Goal: Contribute content

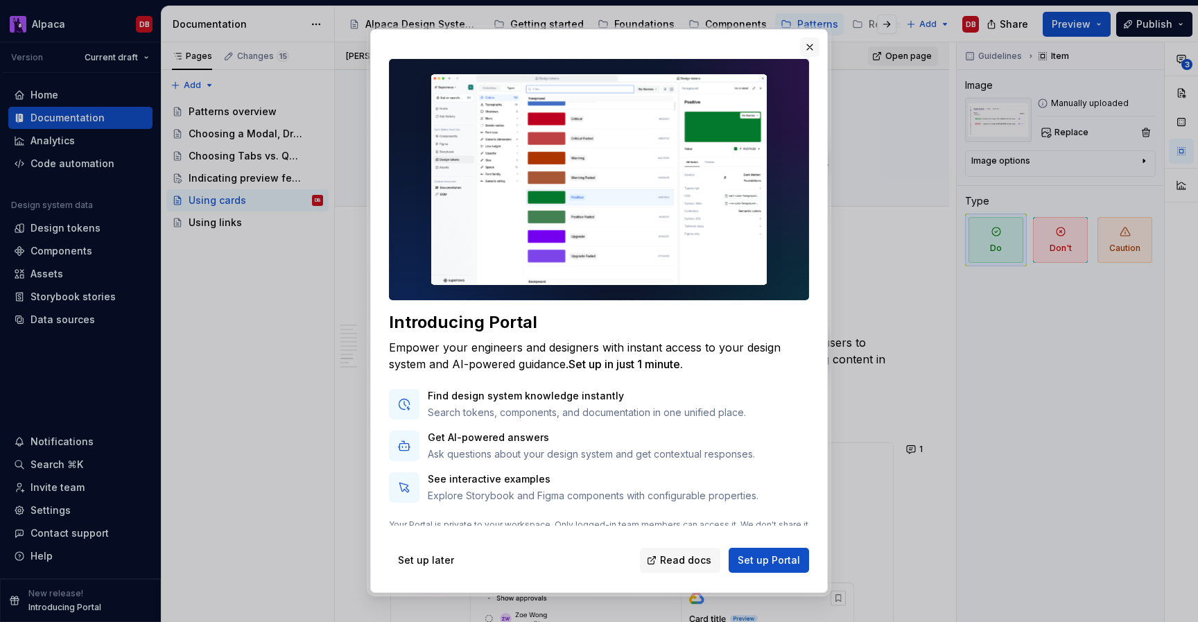
scroll to position [2608, 0]
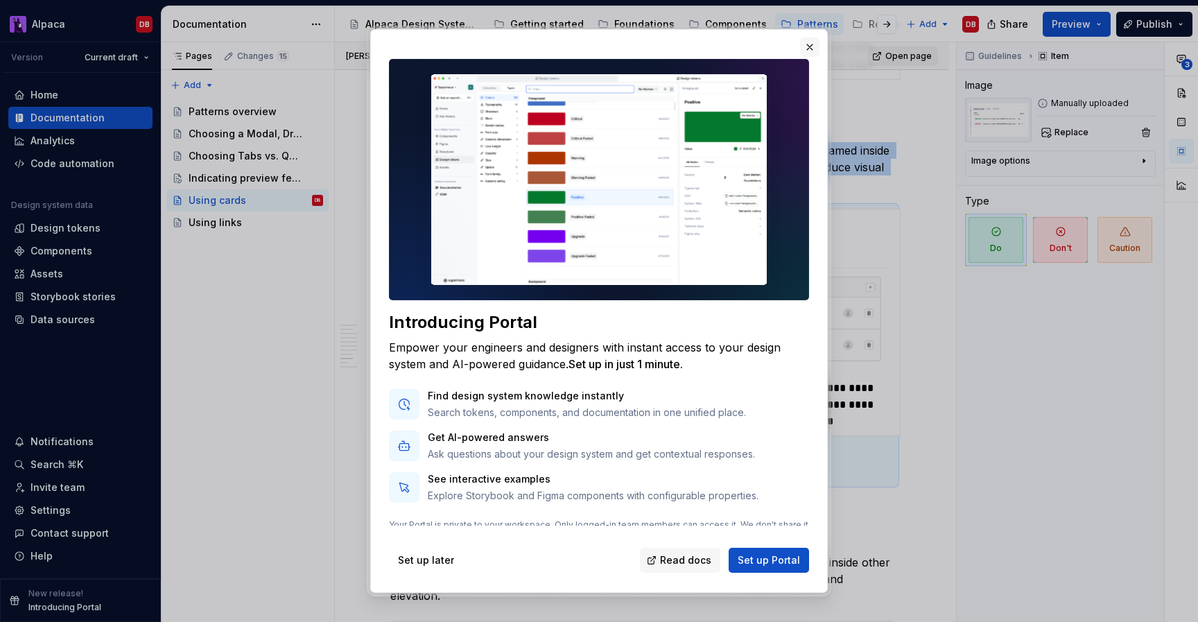
click at [807, 46] on button "button" at bounding box center [809, 46] width 19 height 19
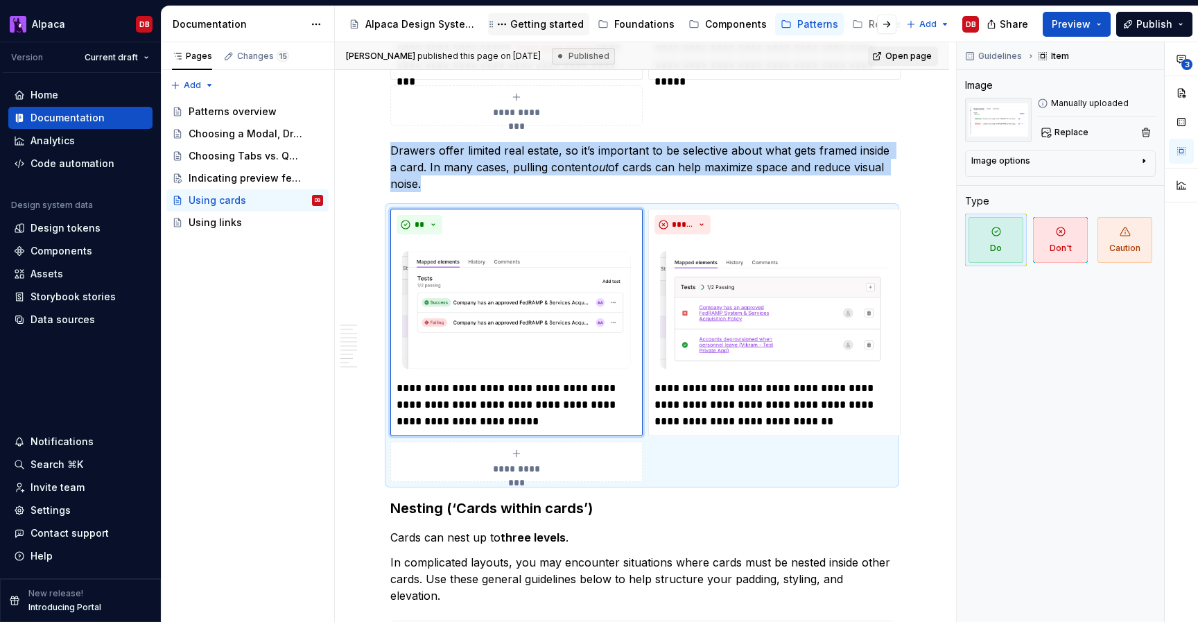
click at [555, 13] on div "Getting started" at bounding box center [538, 24] width 101 height 22
type textarea "*"
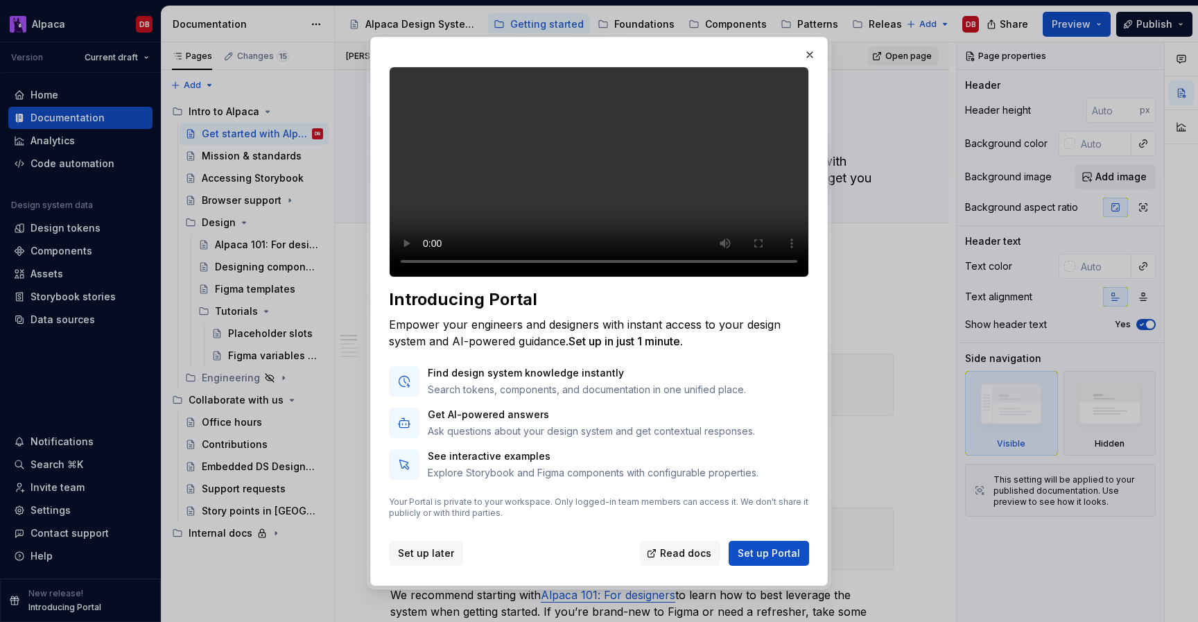
click at [428, 560] on span "Set up later" at bounding box center [426, 553] width 56 height 14
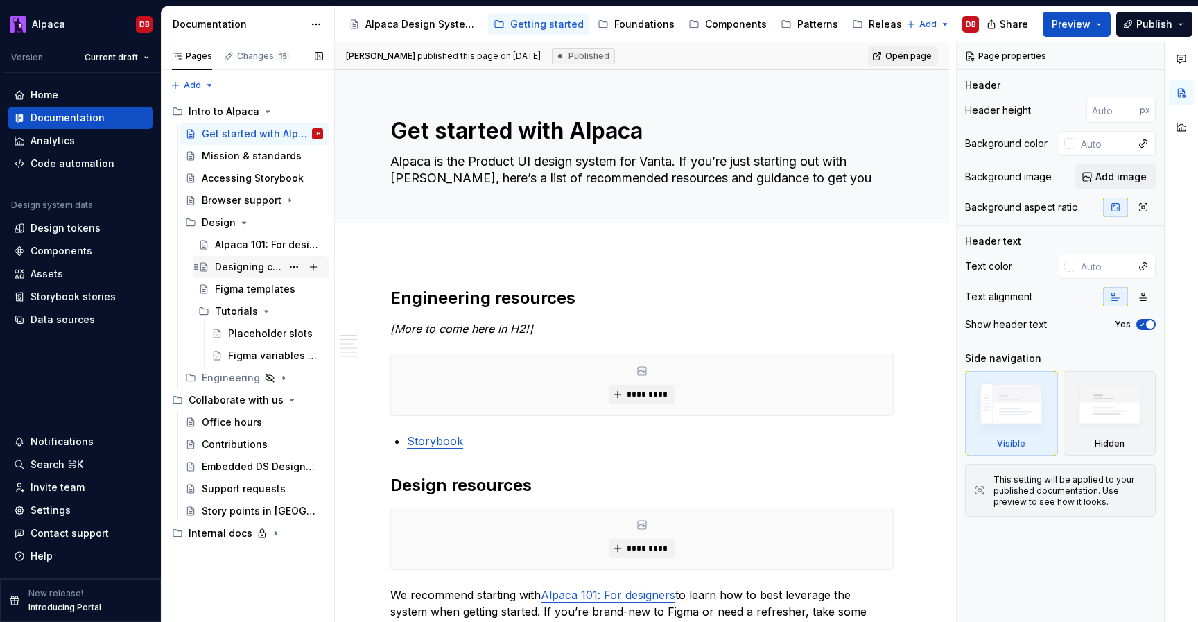
click at [241, 261] on div "Designing components 101" at bounding box center [248, 267] width 67 height 14
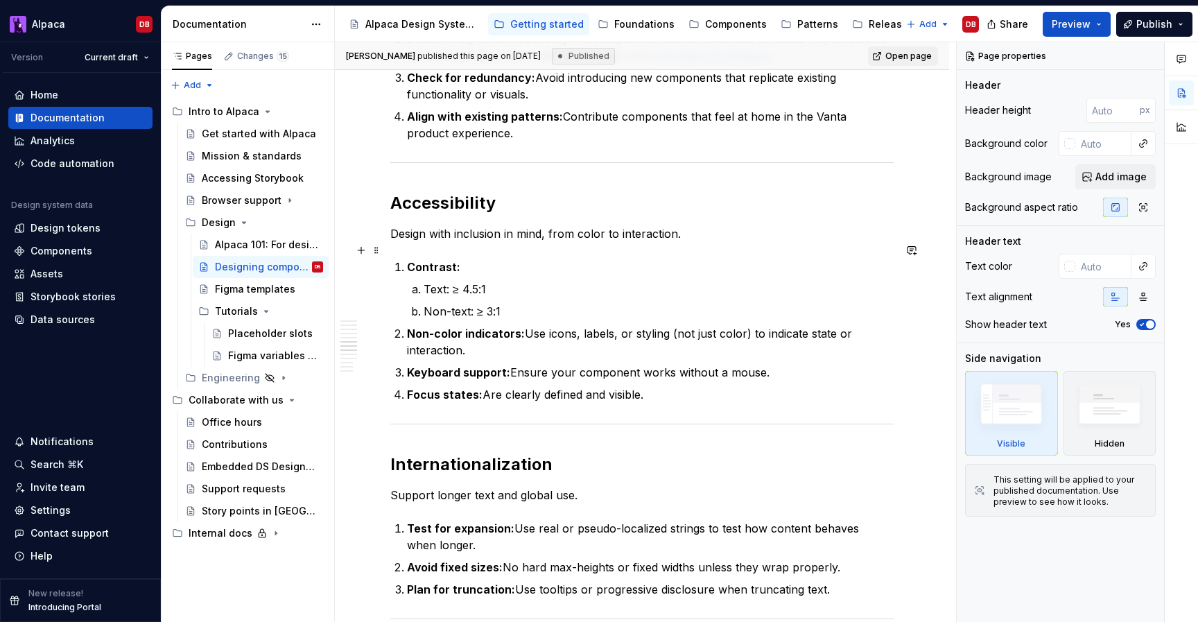
scroll to position [1423, 0]
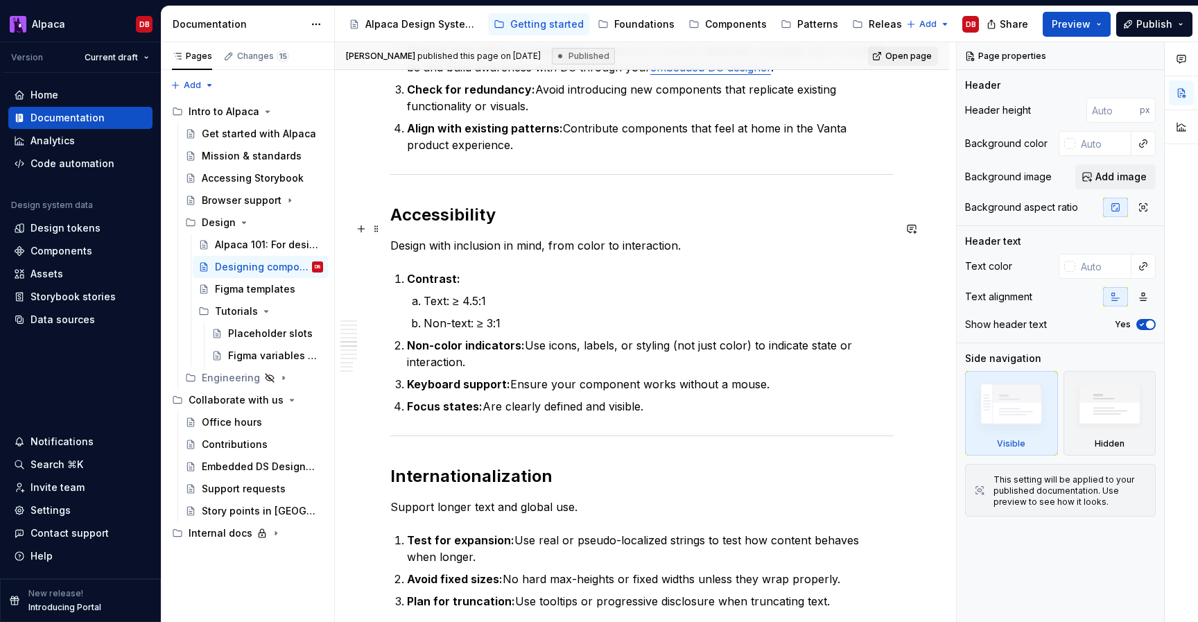
type textarea "*"
click at [673, 237] on p "Design with inclusion in mind, from color to interaction." at bounding box center [641, 245] width 503 height 17
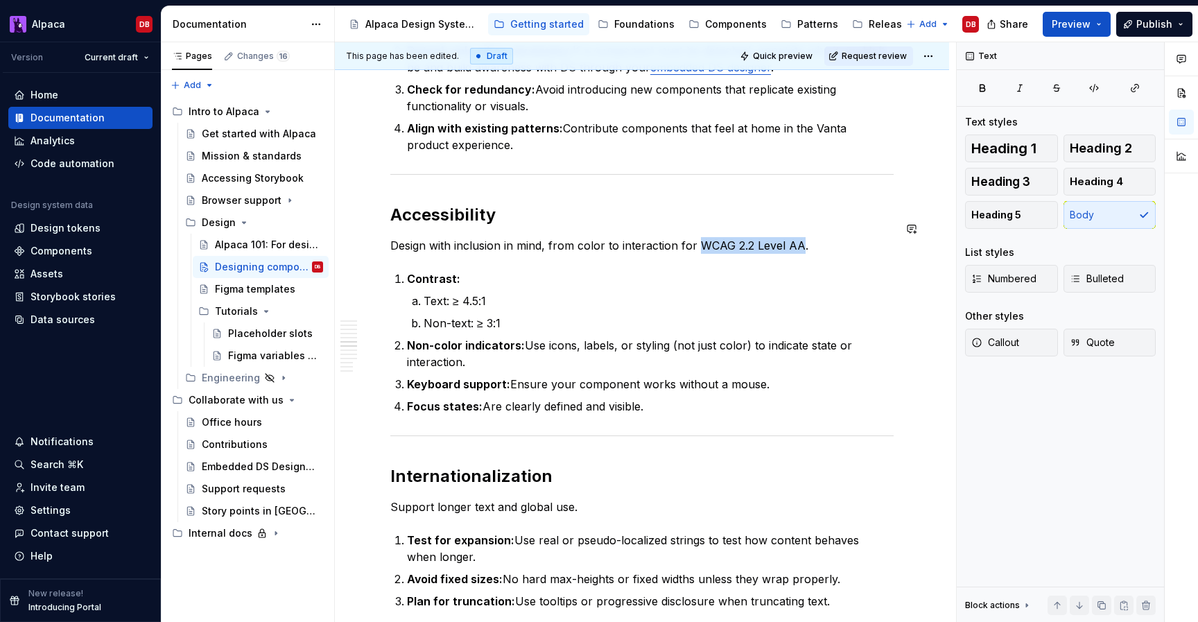
click at [697, 237] on p "Design with inclusion in mind, from color to interaction for WCAG 2.2 Level AA." at bounding box center [641, 245] width 503 height 17
click at [1012, 202] on button "button" at bounding box center [1015, 202] width 19 height 19
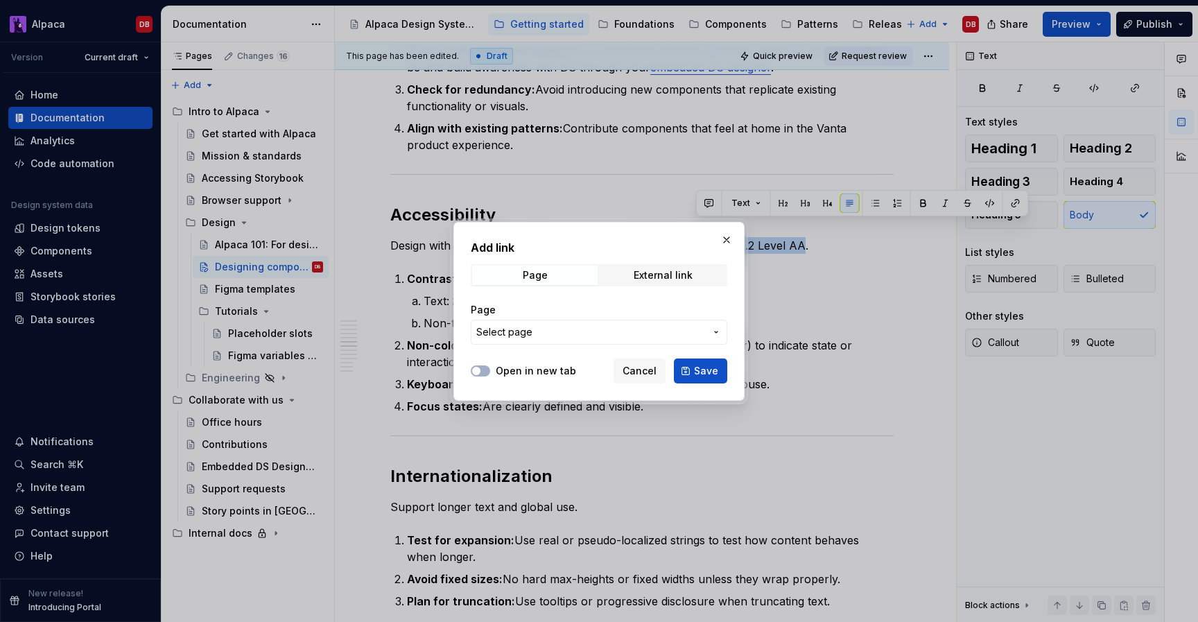
click at [591, 329] on span "Select page" at bounding box center [590, 332] width 229 height 14
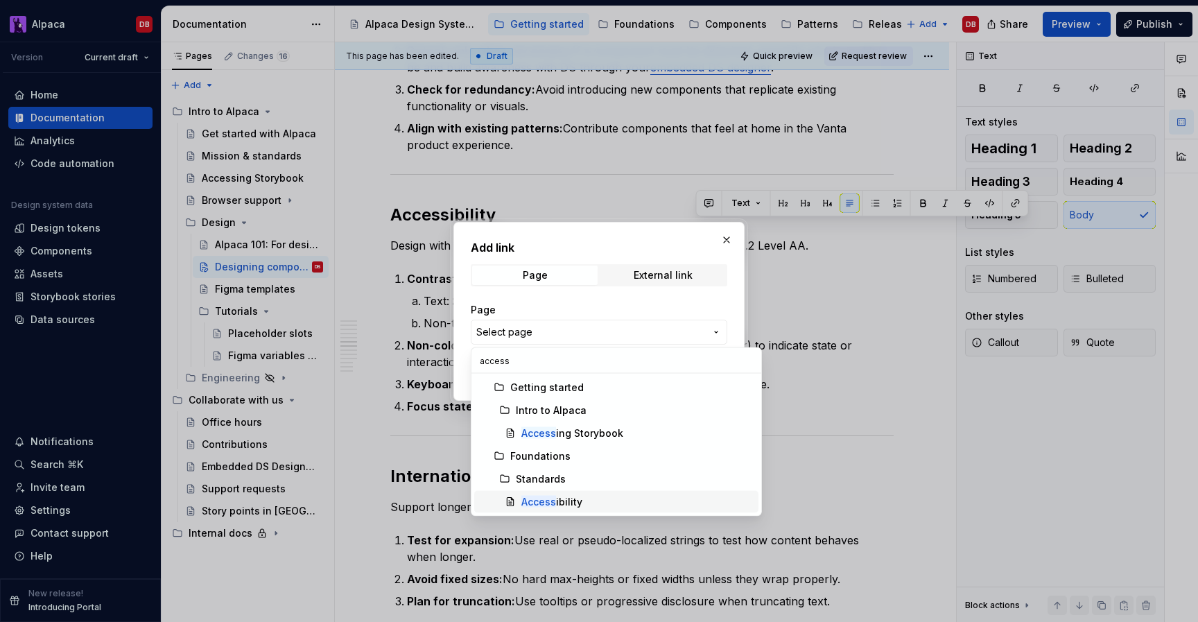
type input "access"
click at [557, 501] on div "Access ibility" at bounding box center [551, 502] width 61 height 14
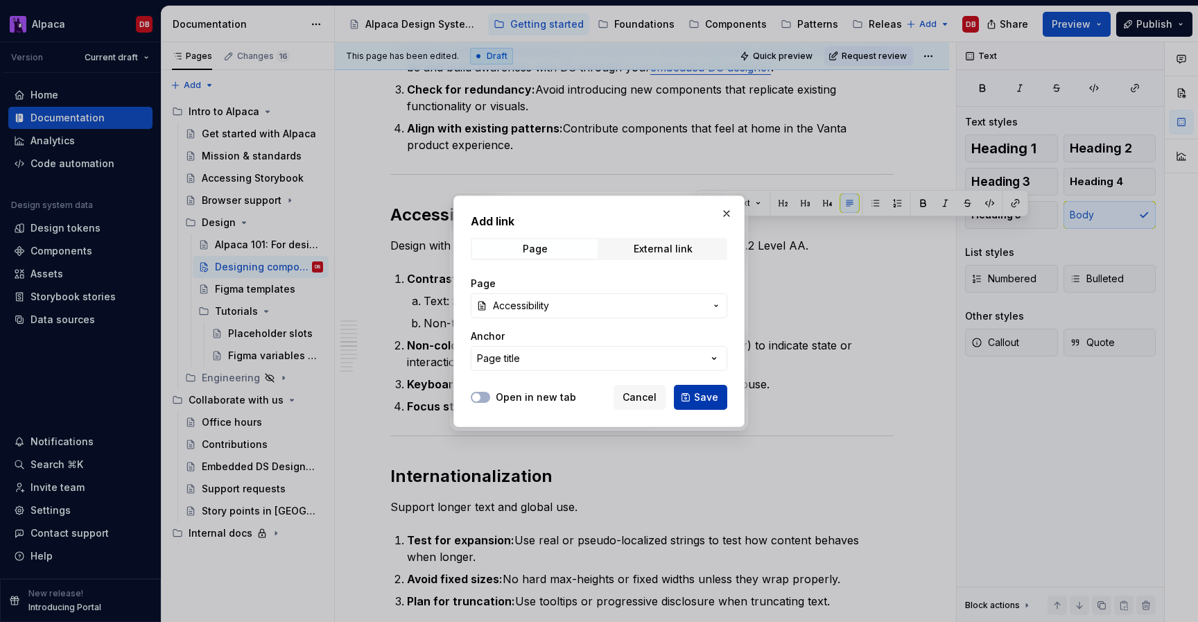
click at [712, 393] on span "Save" at bounding box center [706, 397] width 24 height 14
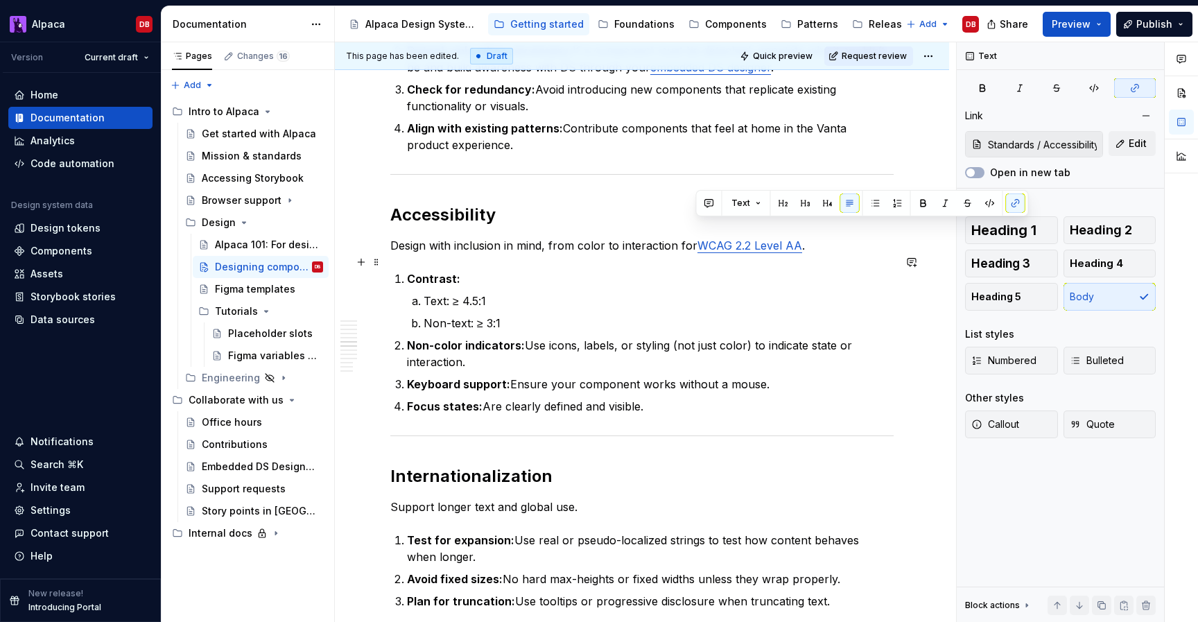
click at [739, 270] on p "Contrast:" at bounding box center [650, 278] width 487 height 17
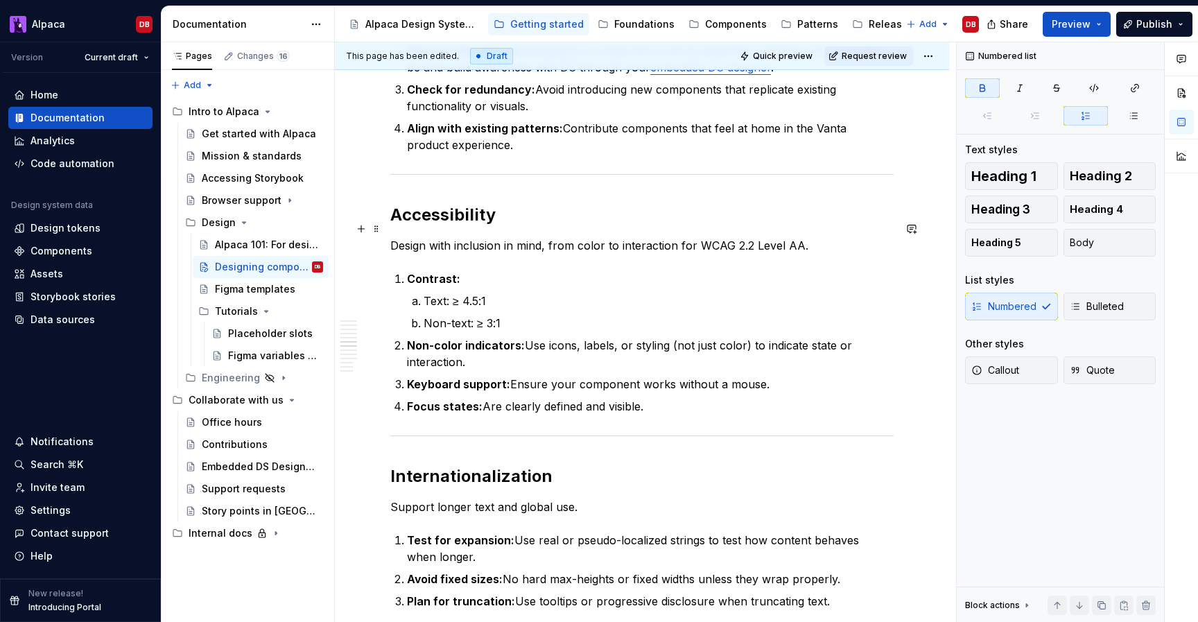
click at [460, 237] on p "Design with inclusion in mind, from color to interaction for WCAG 2.2 Level AA." at bounding box center [641, 245] width 503 height 17
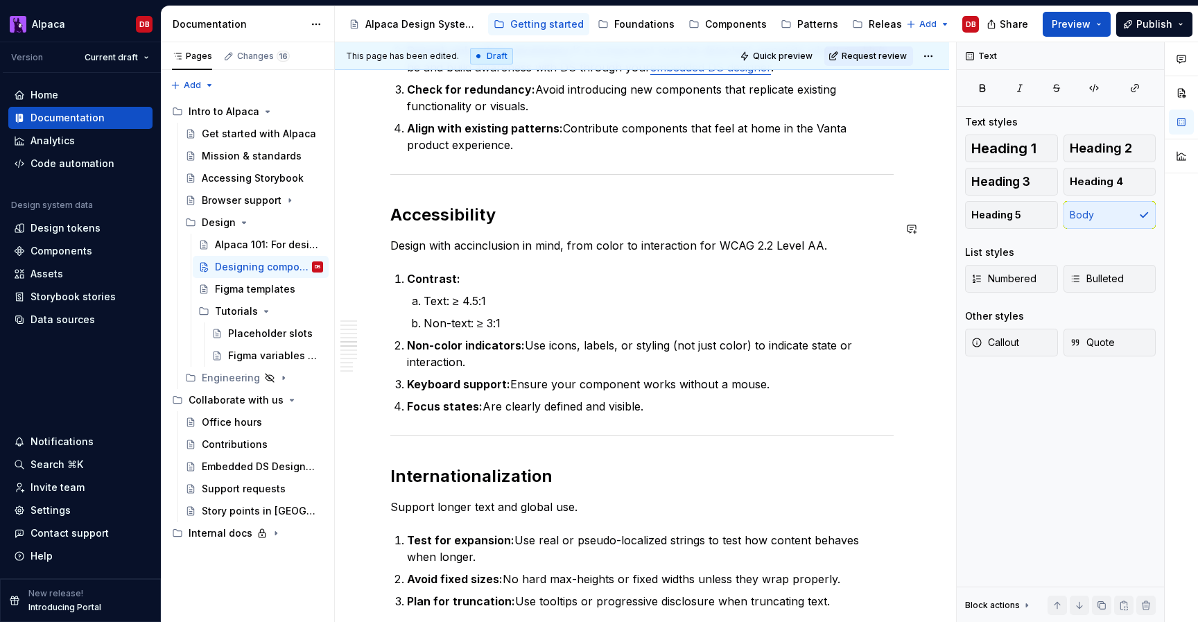
type textarea "*"
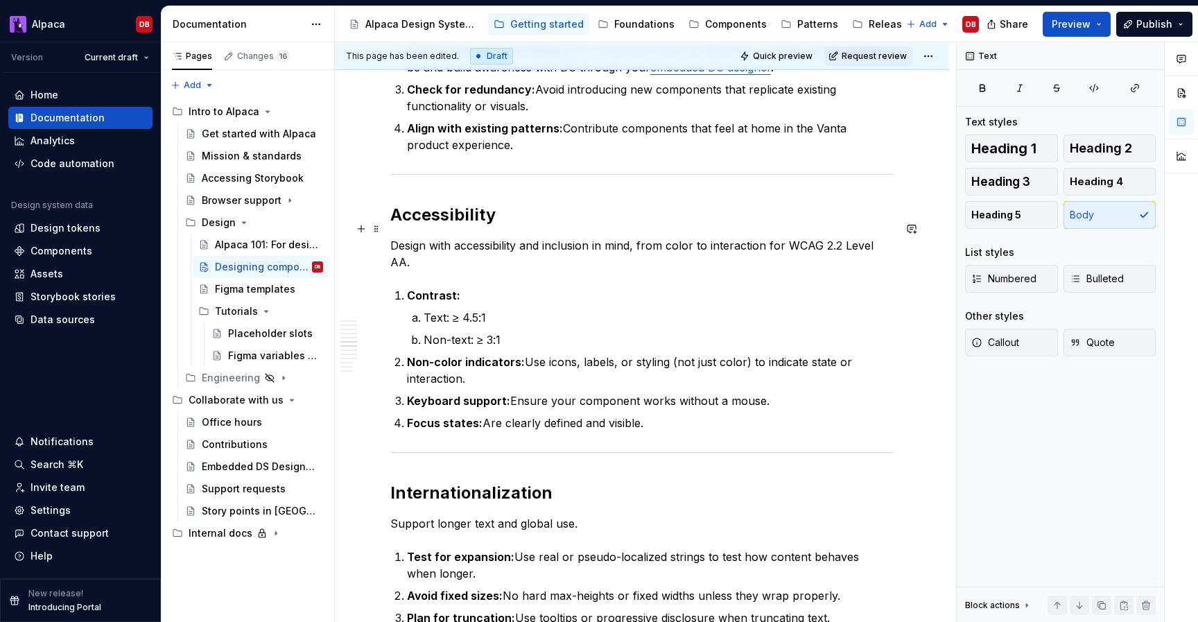
click at [491, 237] on p "Design with accessibility and inclusion in mind, from color to interaction for …" at bounding box center [641, 253] width 503 height 33
click at [773, 202] on button "button" at bounding box center [774, 202] width 19 height 19
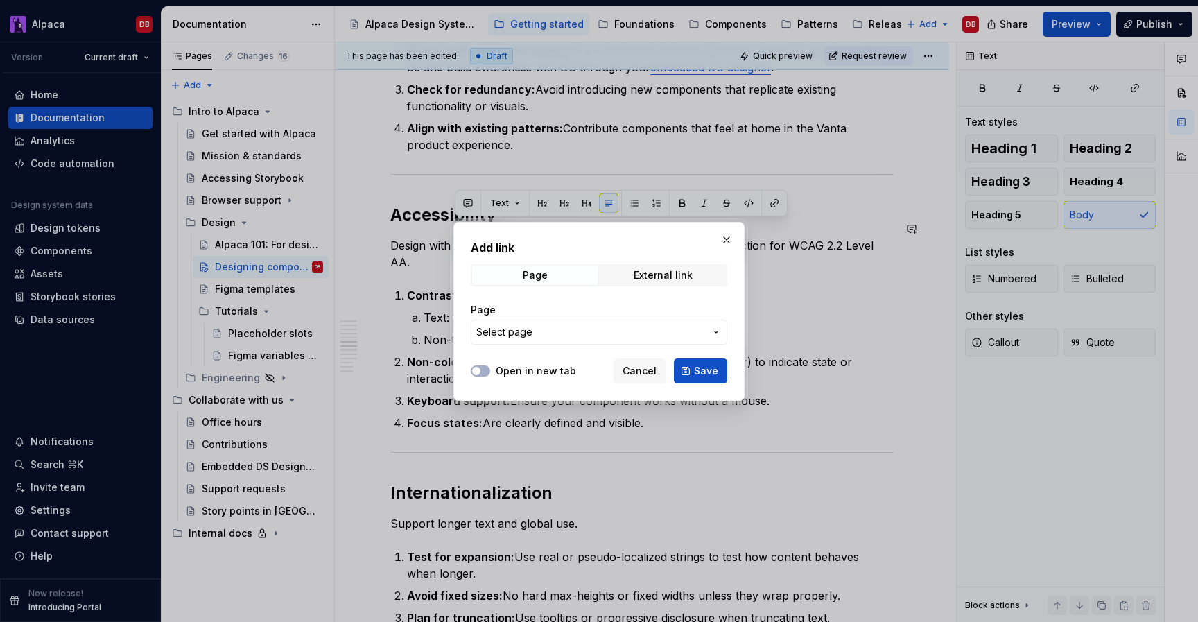
click at [560, 327] on span "Select page" at bounding box center [590, 332] width 229 height 14
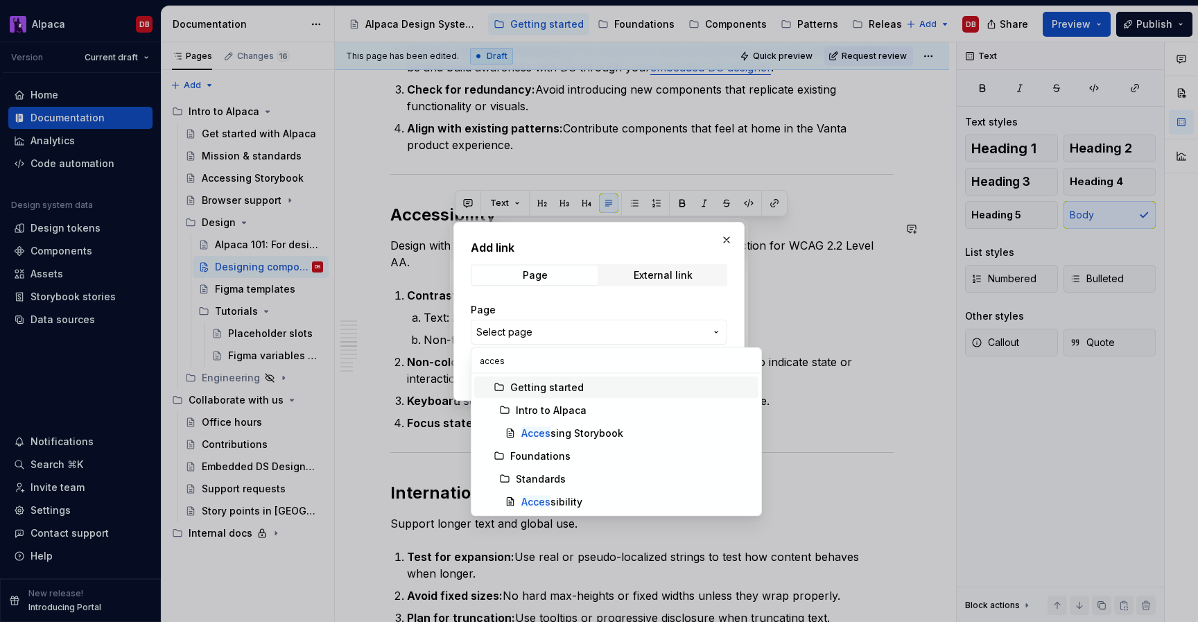
type input "access"
click at [552, 500] on mark "Access" at bounding box center [538, 502] width 35 height 12
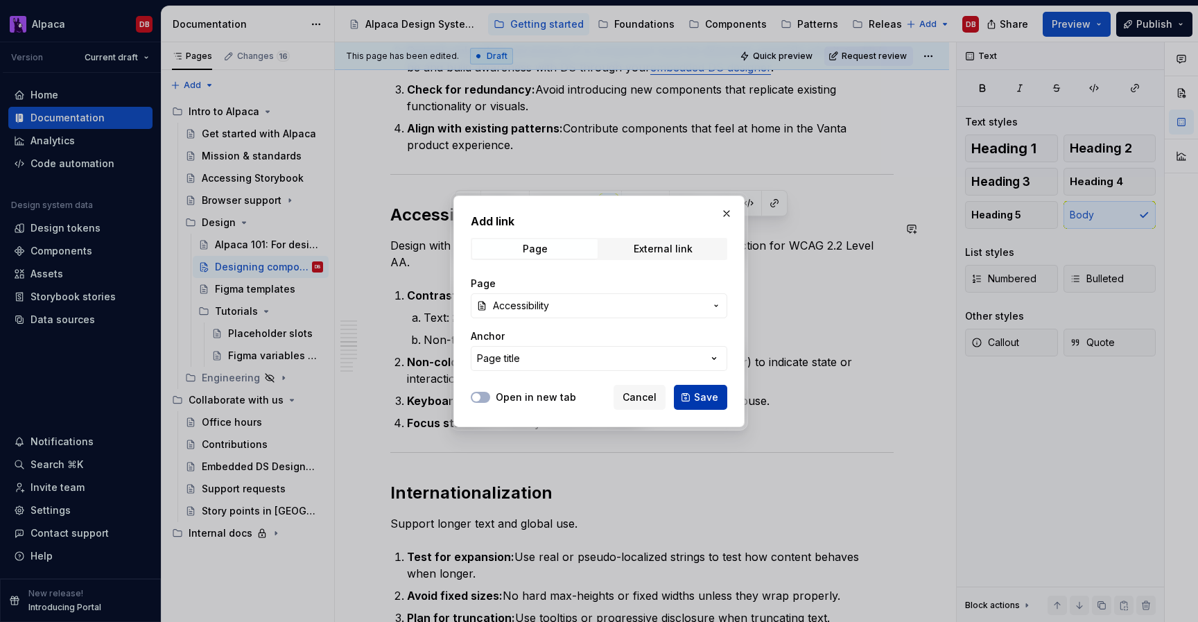
click at [704, 397] on span "Save" at bounding box center [706, 397] width 24 height 14
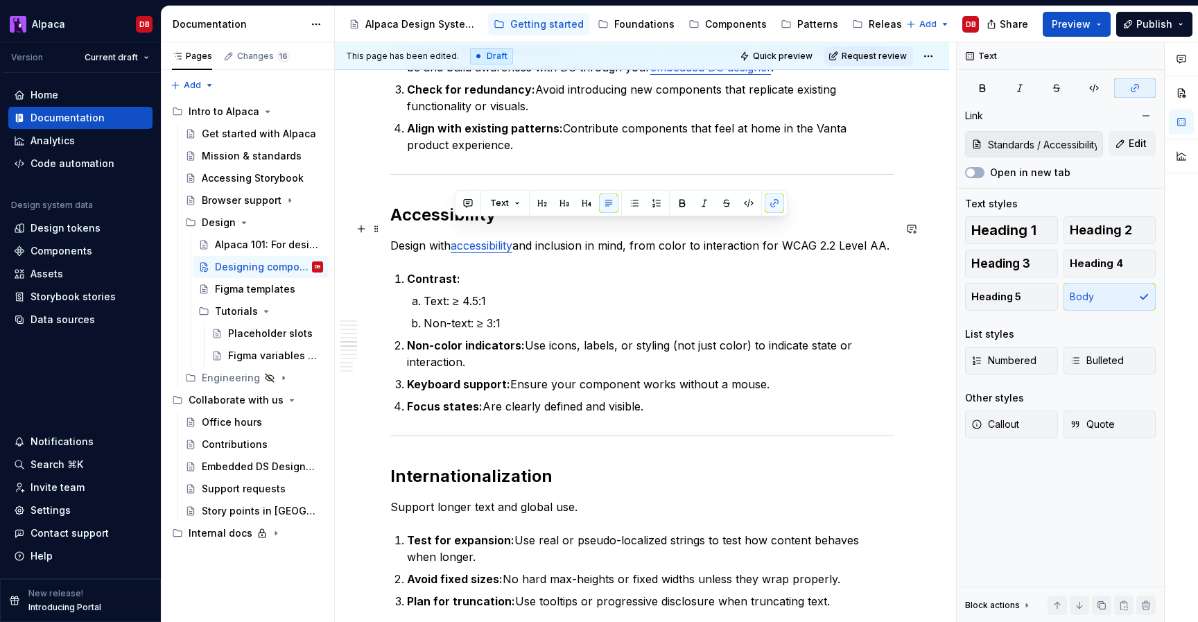
click at [808, 237] on p "Design with accessibility and inclusion in mind, from color to interaction for …" at bounding box center [641, 245] width 503 height 17
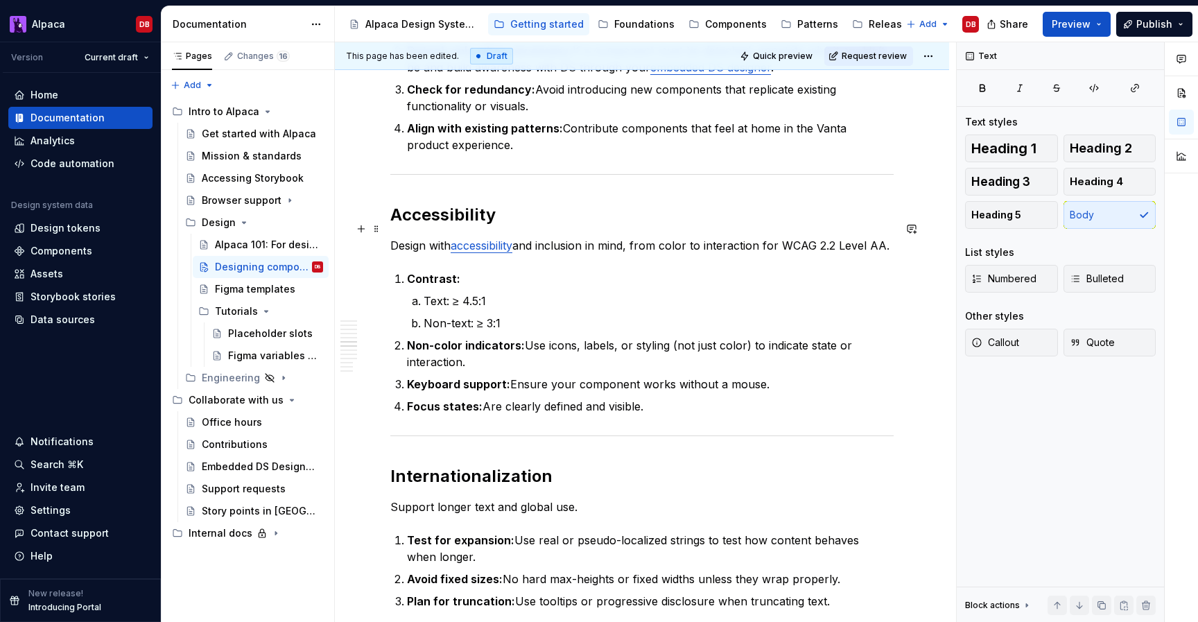
click at [768, 237] on p "Design with accessibility and inclusion in mind, from color to interaction for …" at bounding box center [641, 245] width 503 height 17
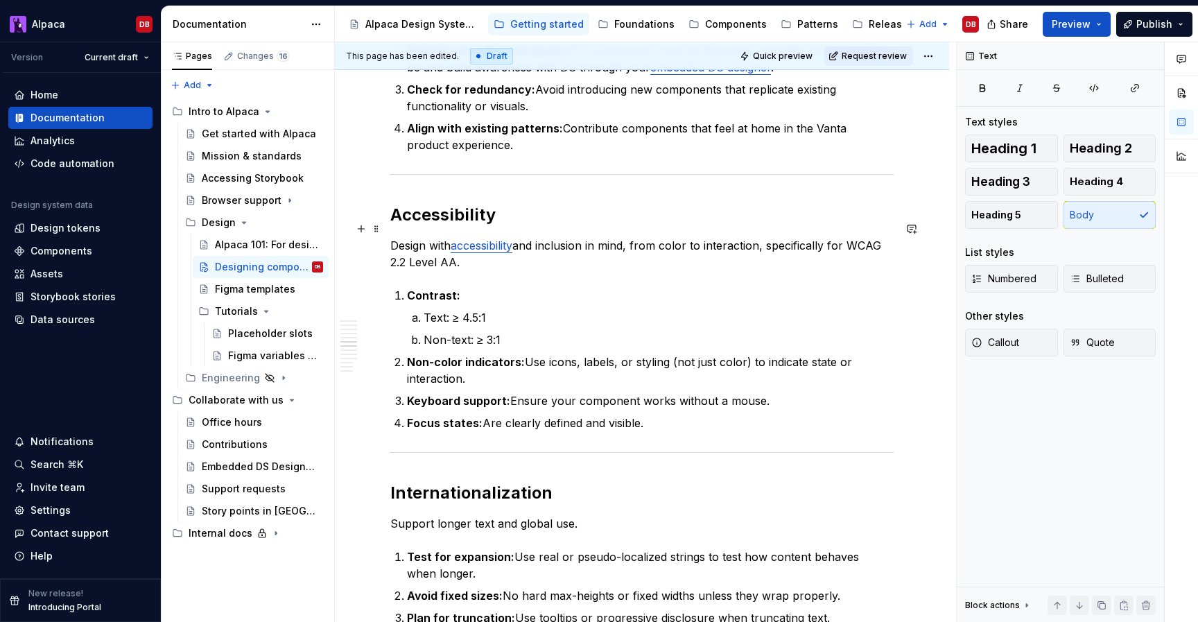
click at [455, 247] on p "Design with accessibility and inclusion in mind, from color to interaction, spe…" at bounding box center [641, 253] width 503 height 33
click at [552, 244] on p "Design with accessibility and inclusion in mind, from color to interaction, spe…" at bounding box center [641, 253] width 503 height 33
click at [939, 51] on html "Alpaca DB Version Current draft Home Documentation Analytics Code automation De…" at bounding box center [599, 311] width 1198 height 622
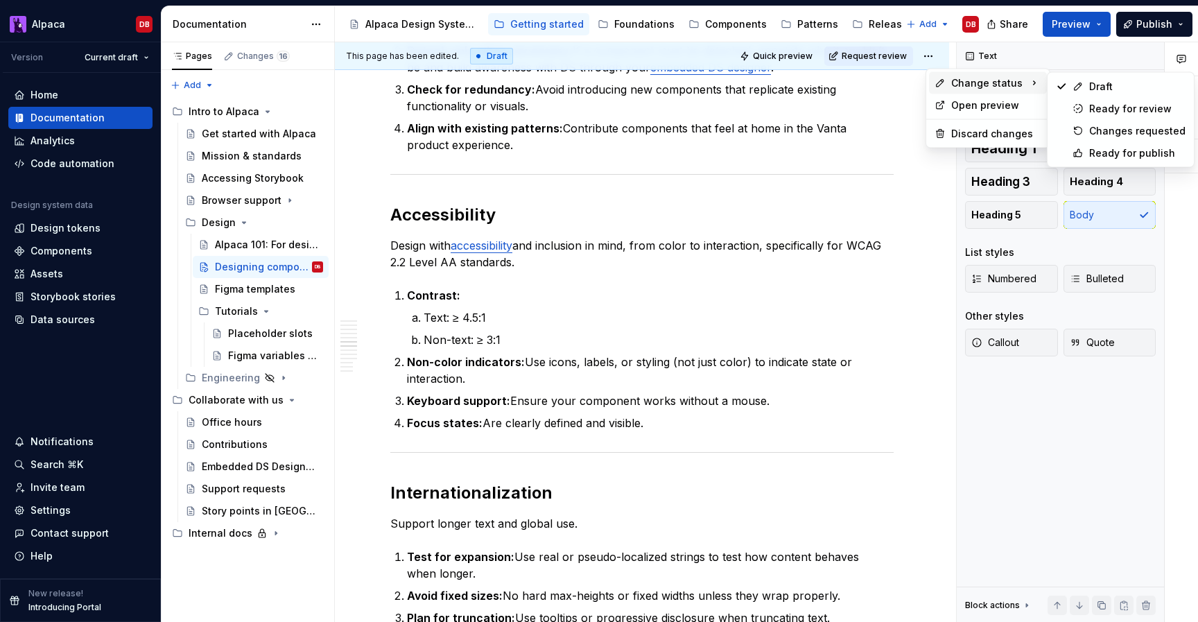
click at [956, 79] on span "Change status" at bounding box center [986, 83] width 71 height 14
click at [1095, 149] on div "Ready for publish" at bounding box center [1137, 153] width 96 height 14
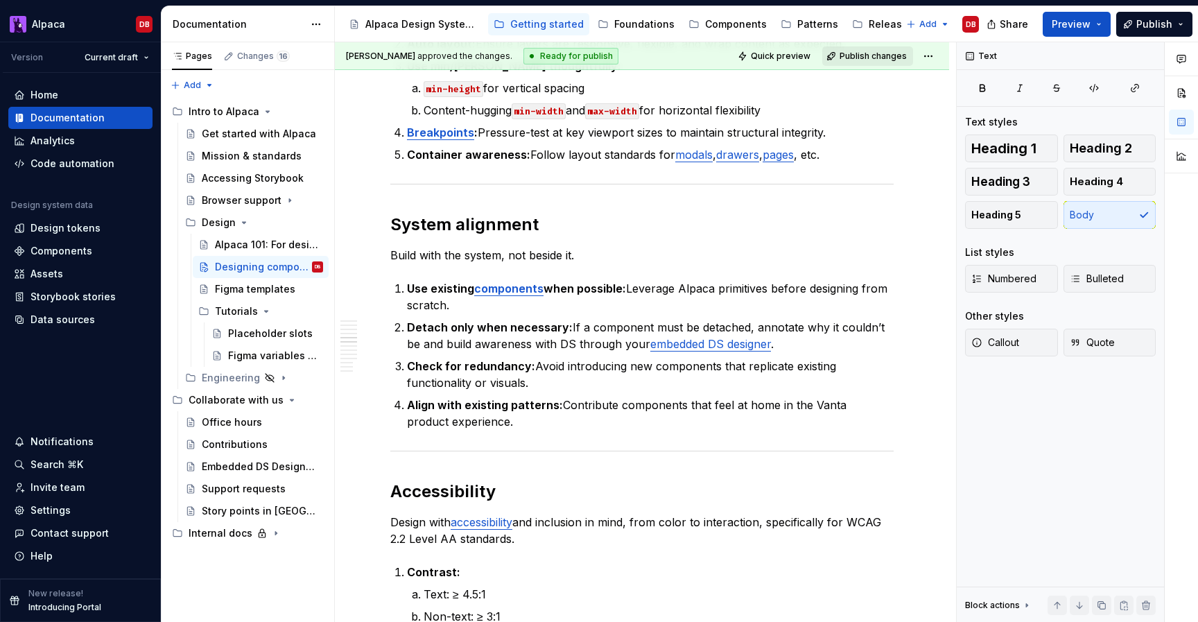
click at [878, 52] on span "Publish changes" at bounding box center [872, 56] width 67 height 11
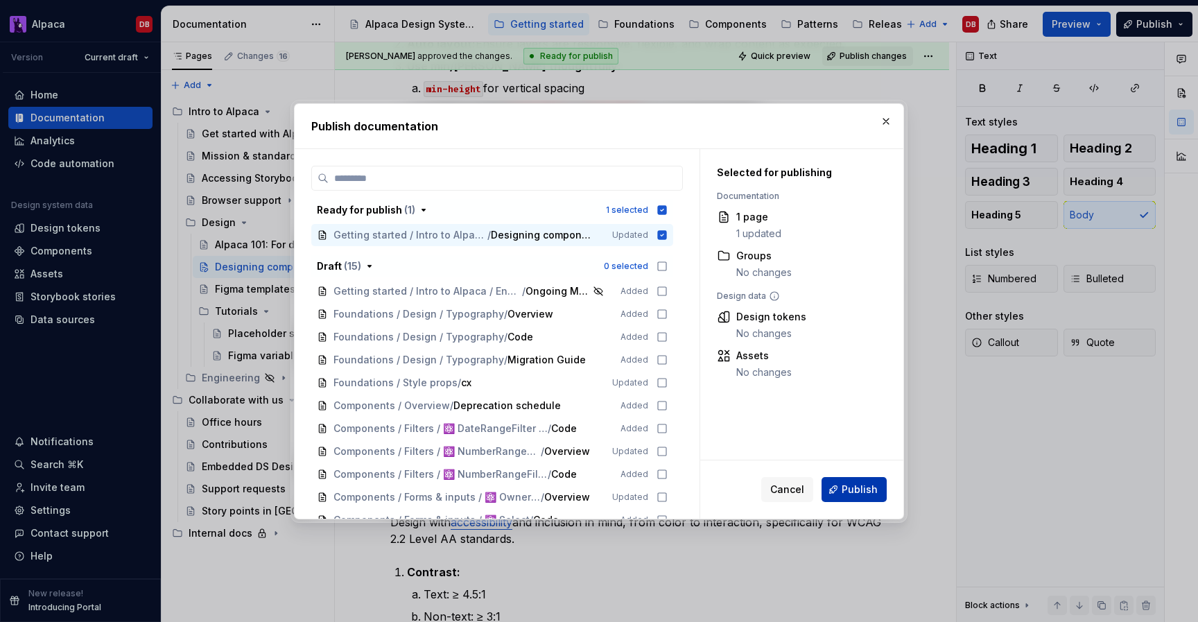
click at [843, 482] on button "Publish" at bounding box center [853, 489] width 65 height 25
type textarea "*"
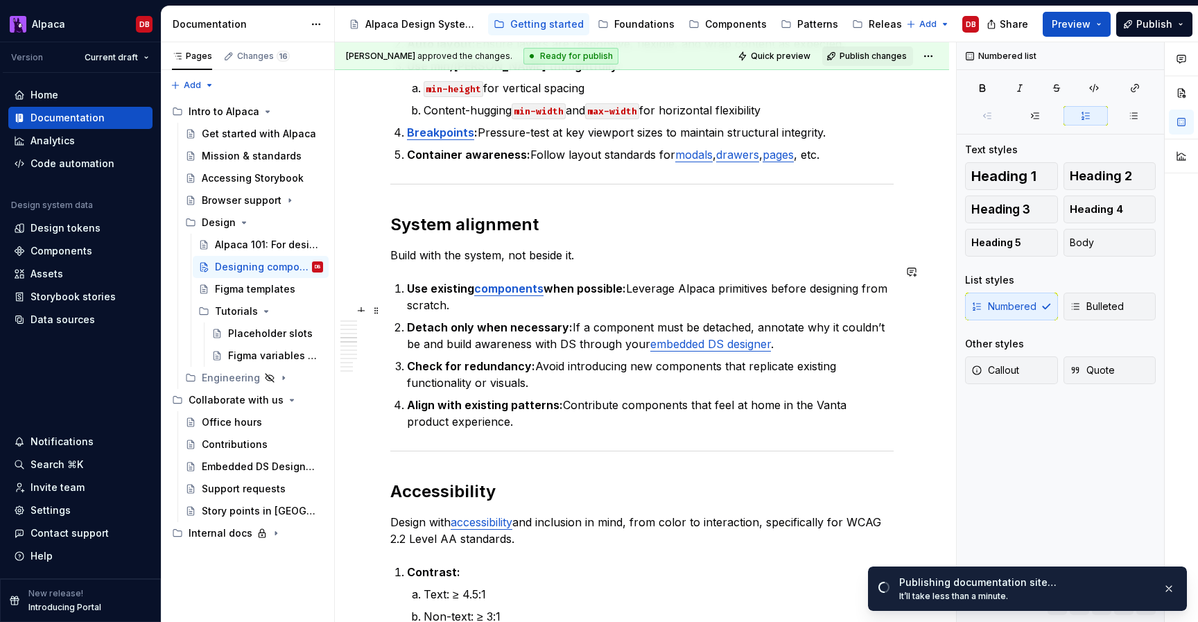
click at [520, 331] on p "Detach only when necessary: If a component must be detached, annotate why it co…" at bounding box center [650, 335] width 487 height 33
click at [677, 358] on p "Check for redundancy: Avoid introducing new components that replicate existing …" at bounding box center [650, 374] width 487 height 33
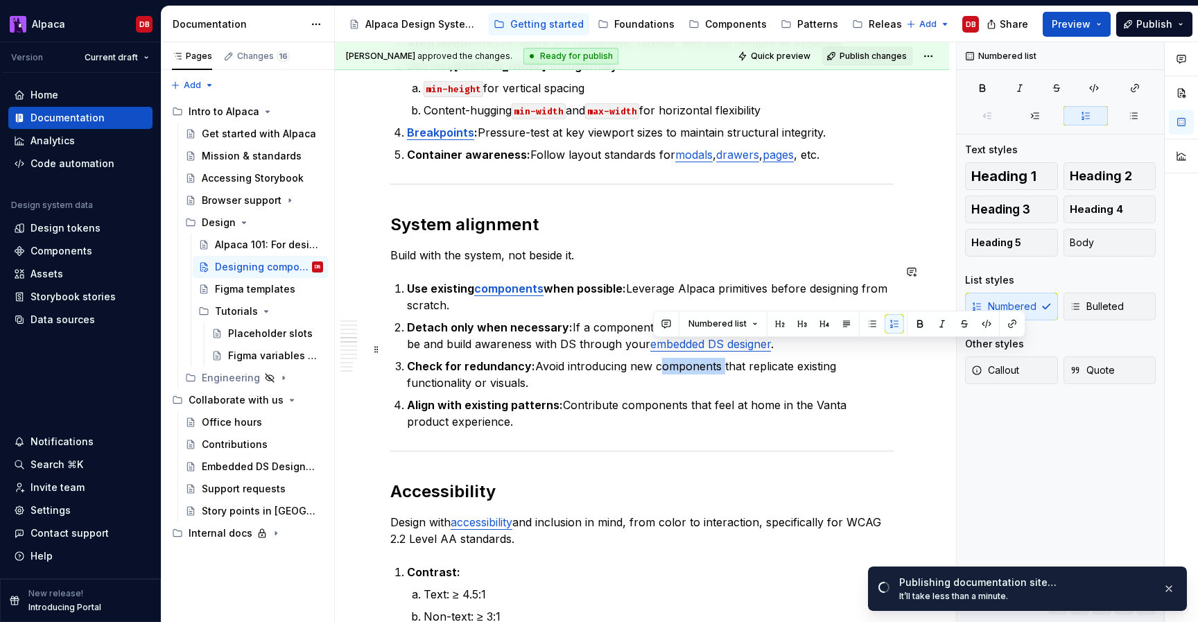
click at [677, 358] on p "Check for redundancy: Avoid introducing new components that replicate existing …" at bounding box center [650, 374] width 487 height 33
click at [1010, 322] on button "button" at bounding box center [1011, 323] width 19 height 19
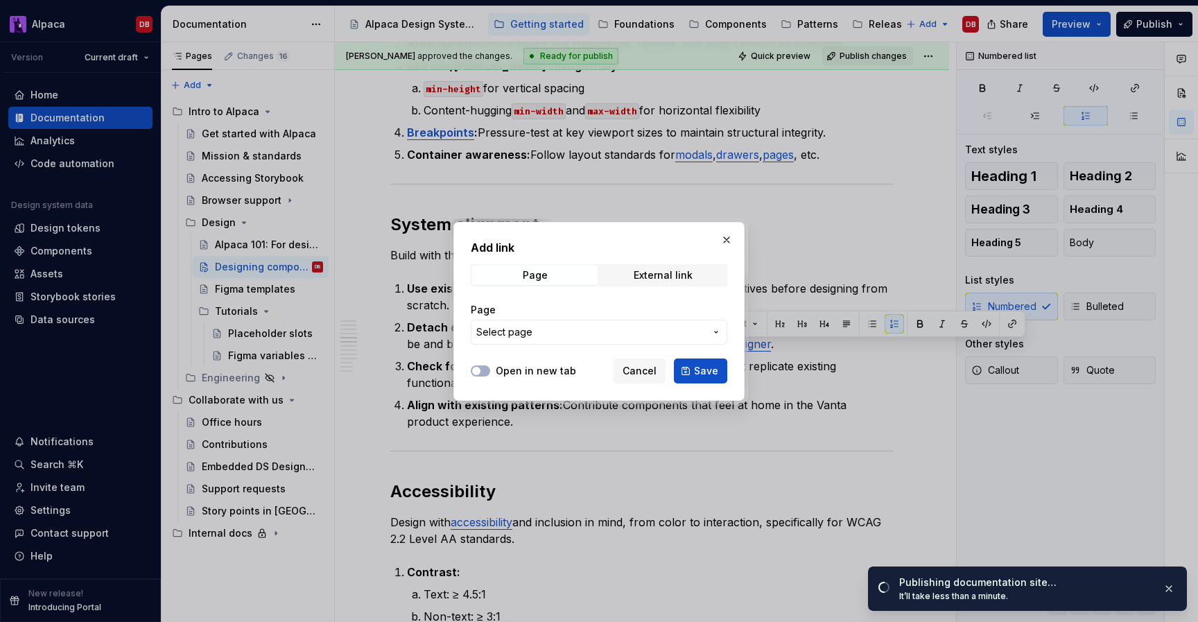
click at [634, 330] on span "Select page" at bounding box center [590, 332] width 229 height 14
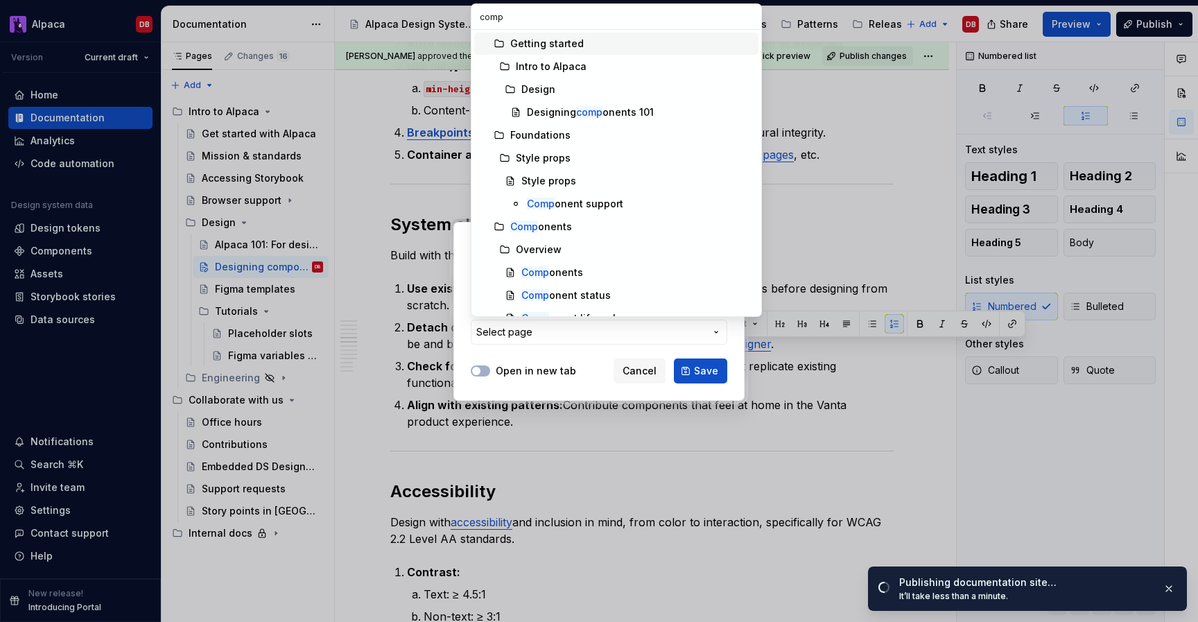
type input "compo"
click at [570, 249] on div "Overview" at bounding box center [634, 250] width 237 height 14
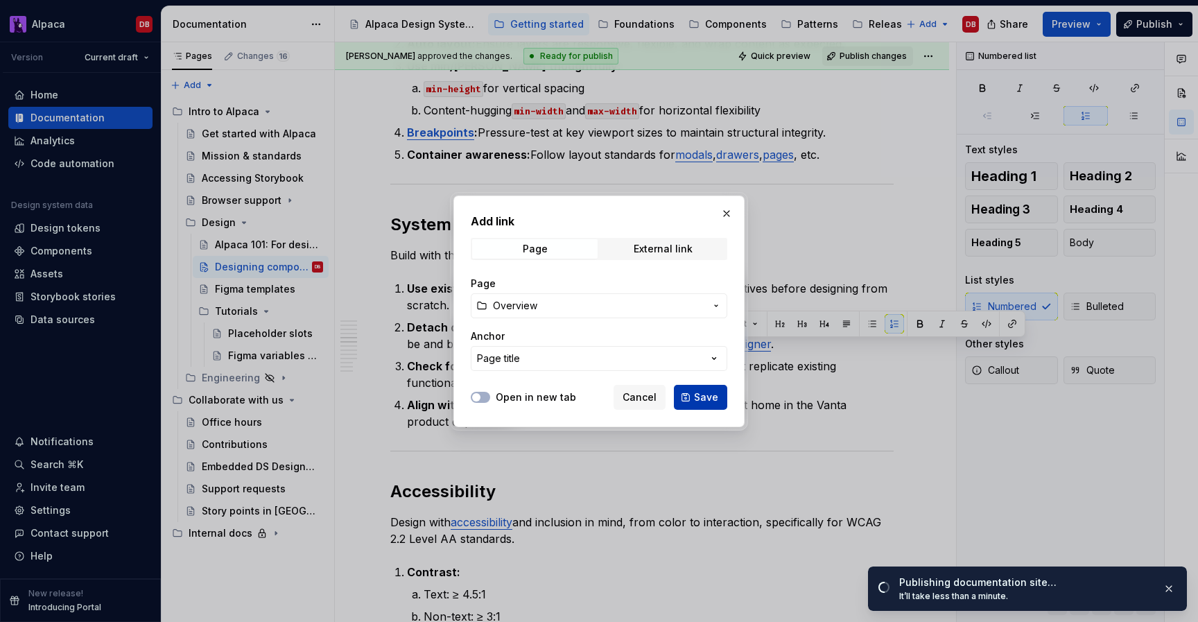
click at [693, 396] on button "Save" at bounding box center [700, 397] width 53 height 25
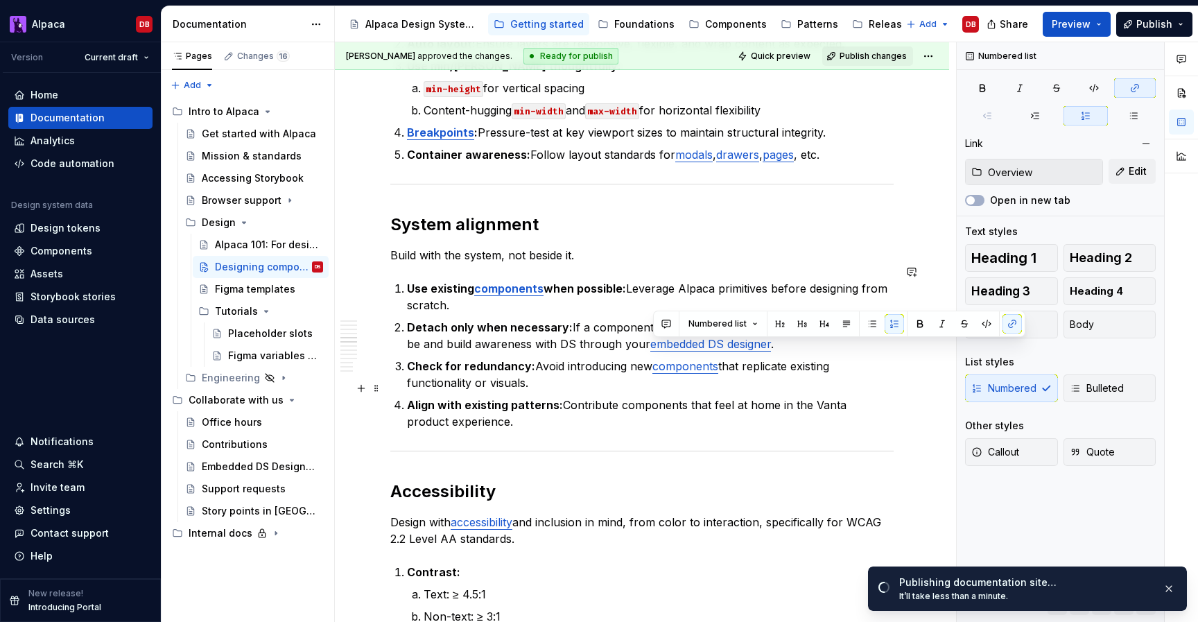
click at [545, 398] on strong "Align with existing patterns:" at bounding box center [485, 405] width 156 height 14
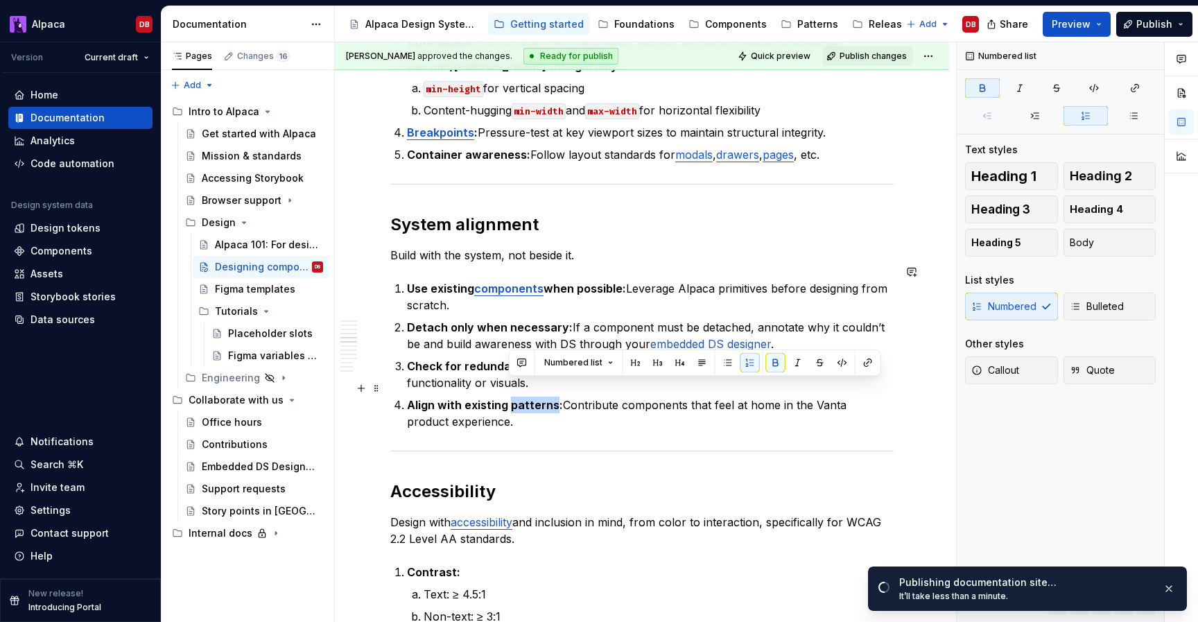
click at [545, 398] on strong "Align with existing patterns:" at bounding box center [485, 405] width 156 height 14
click at [863, 362] on button "button" at bounding box center [867, 362] width 19 height 19
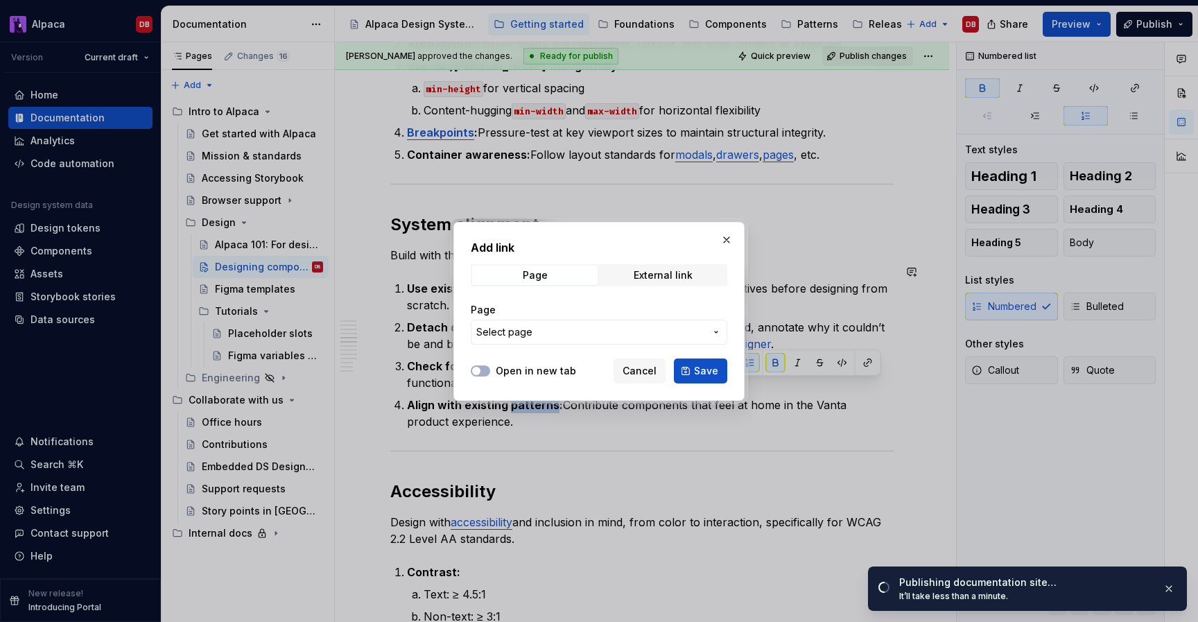
click at [648, 336] on span "Select page" at bounding box center [590, 332] width 229 height 14
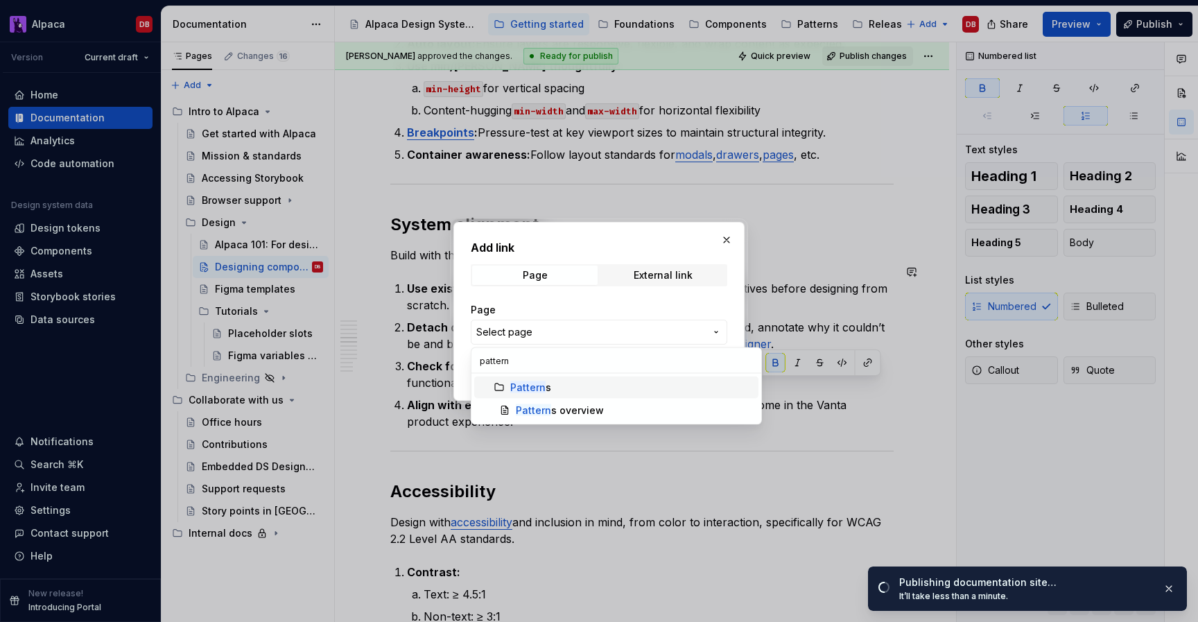
type input "pattern"
click at [548, 385] on div "Pattern s" at bounding box center [530, 388] width 41 height 14
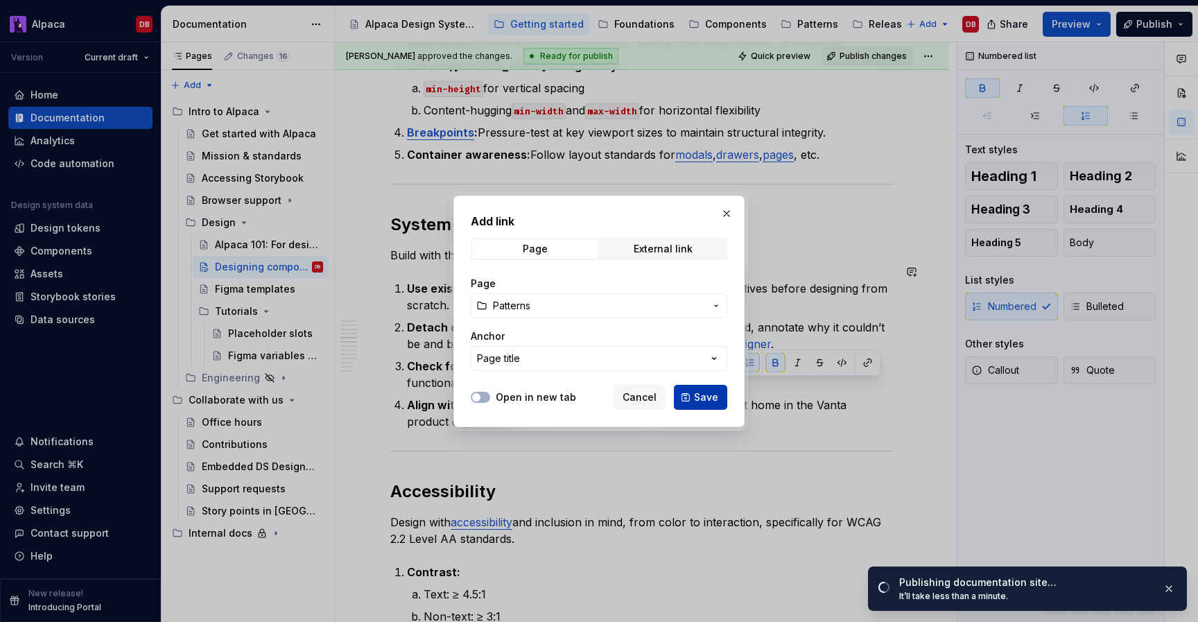
click at [702, 391] on span "Save" at bounding box center [706, 397] width 24 height 14
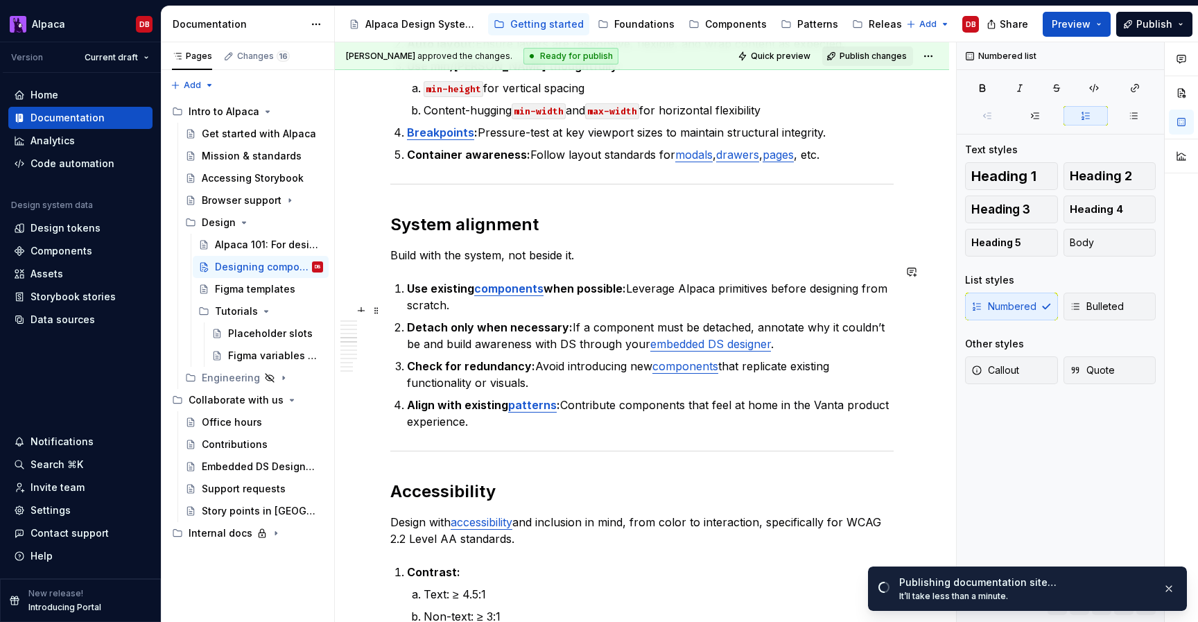
click at [783, 319] on p "Detach only when necessary: If a component must be detached, annotate why it co…" at bounding box center [650, 335] width 487 height 33
click at [742, 280] on p "Use existing components when possible: Leverage Alpaca primitives before design…" at bounding box center [650, 296] width 487 height 33
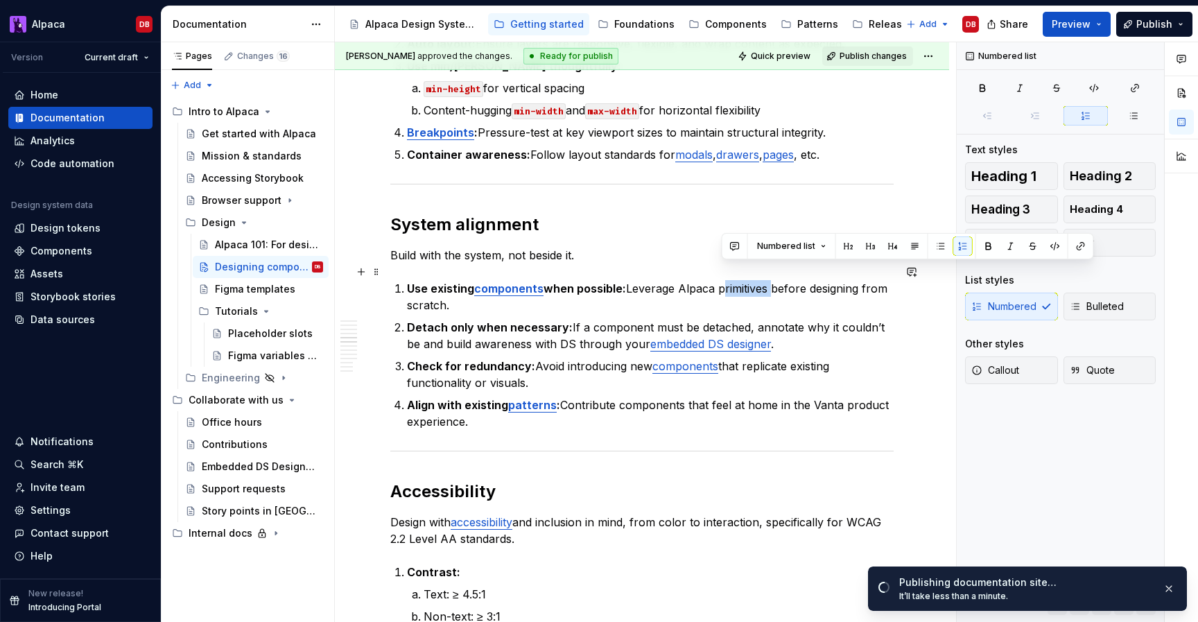
click at [742, 280] on p "Use existing components when possible: Leverage Alpaca primitives before design…" at bounding box center [650, 296] width 487 height 33
click at [815, 297] on ol "Use existing components when possible: Leverage Alpaca primitives before design…" at bounding box center [650, 355] width 487 height 150
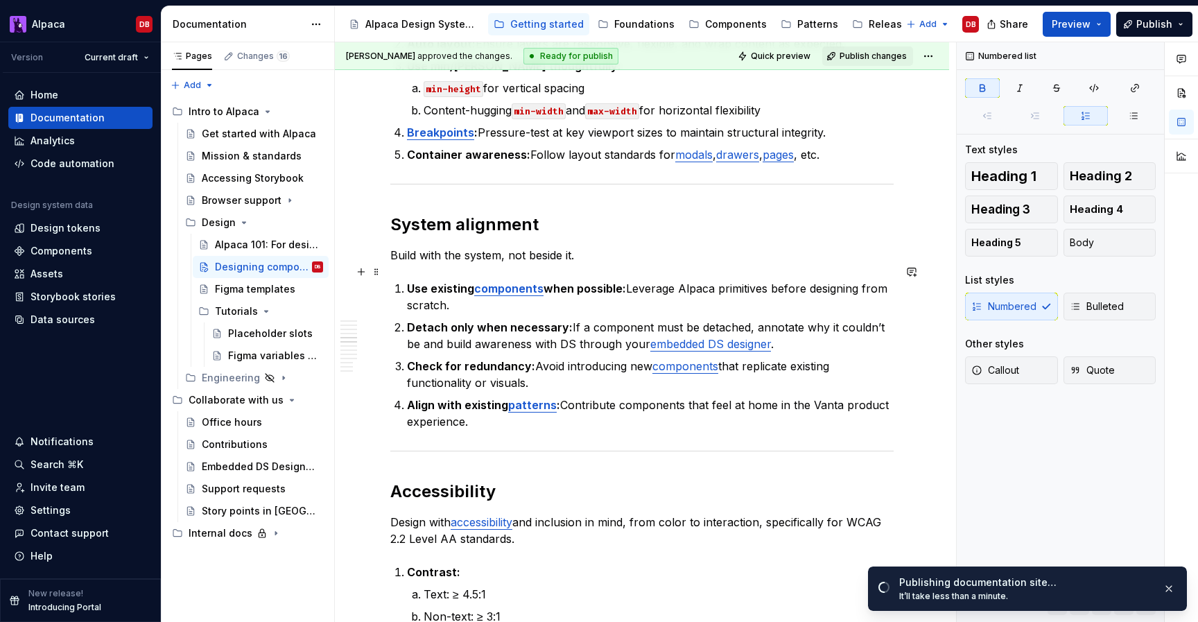
click at [548, 281] on strong "when possible:" at bounding box center [584, 288] width 82 height 14
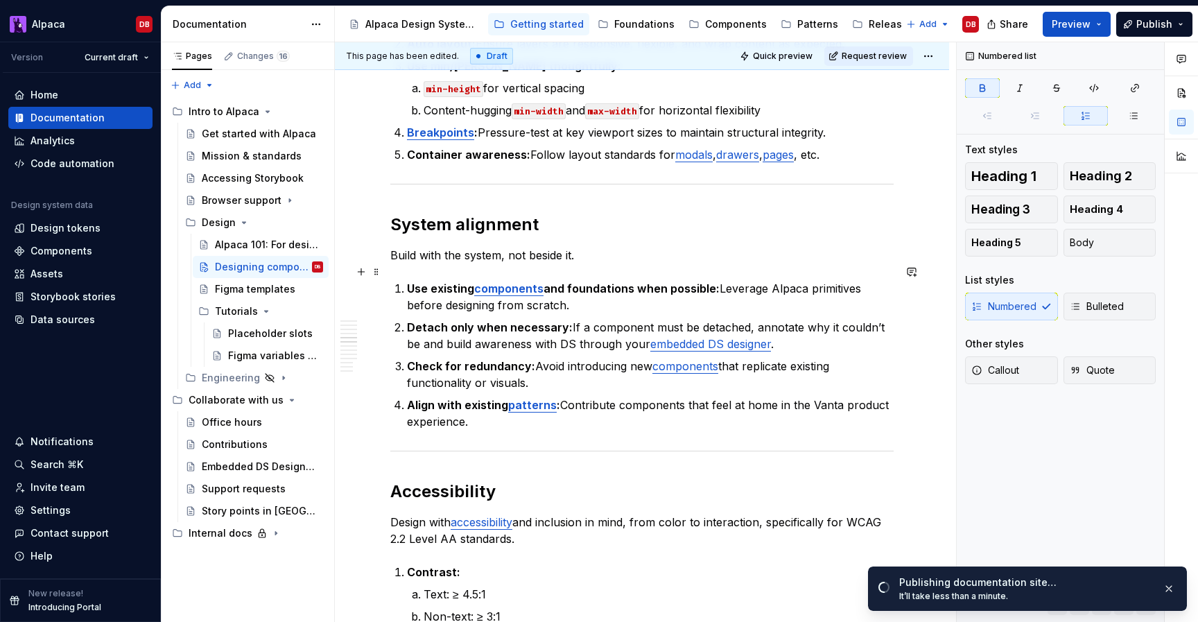
click at [609, 281] on strong "and foundations when possible:" at bounding box center [631, 288] width 176 height 14
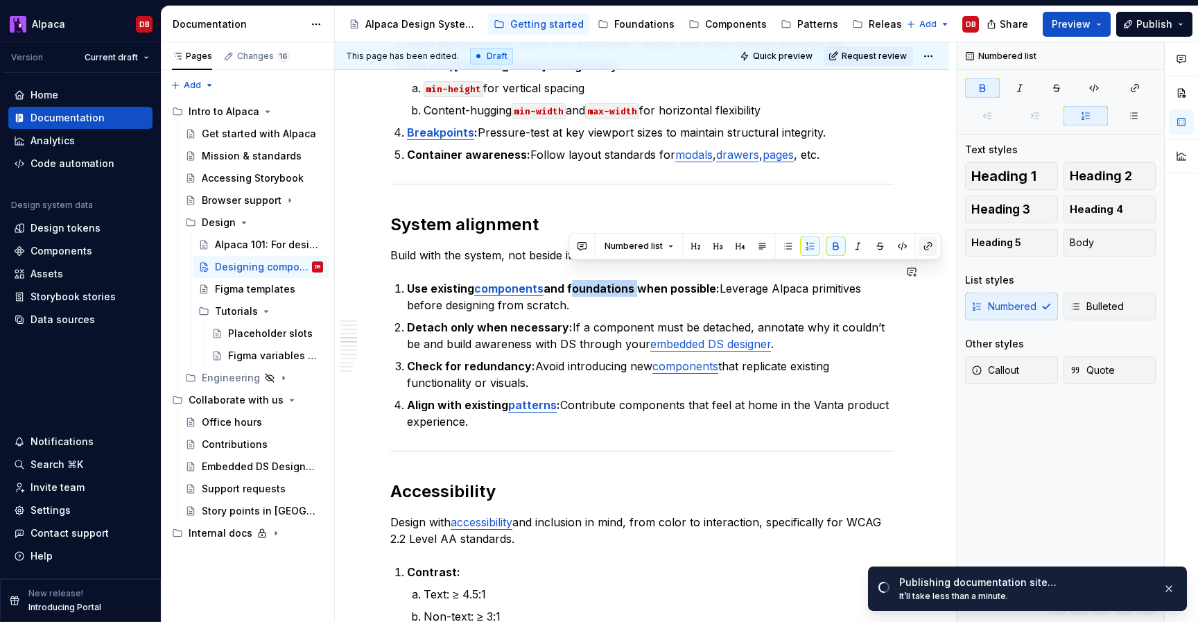
click at [925, 245] on button "button" at bounding box center [928, 245] width 19 height 19
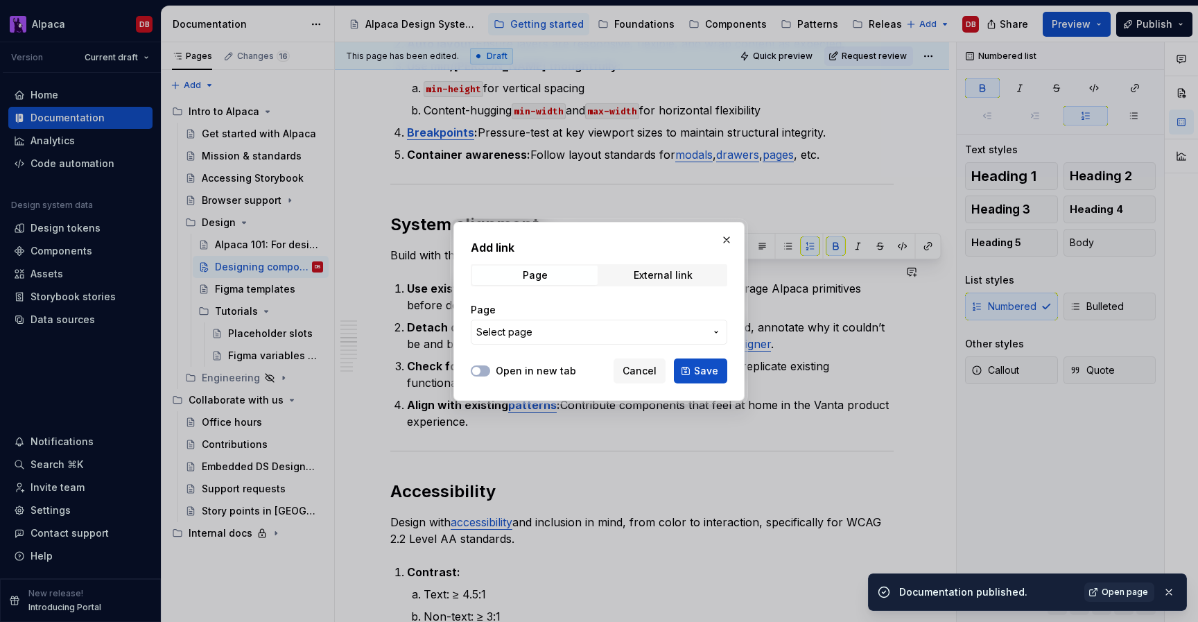
type textarea "*"
click at [690, 326] on span "Select page" at bounding box center [590, 332] width 229 height 14
type input "found"
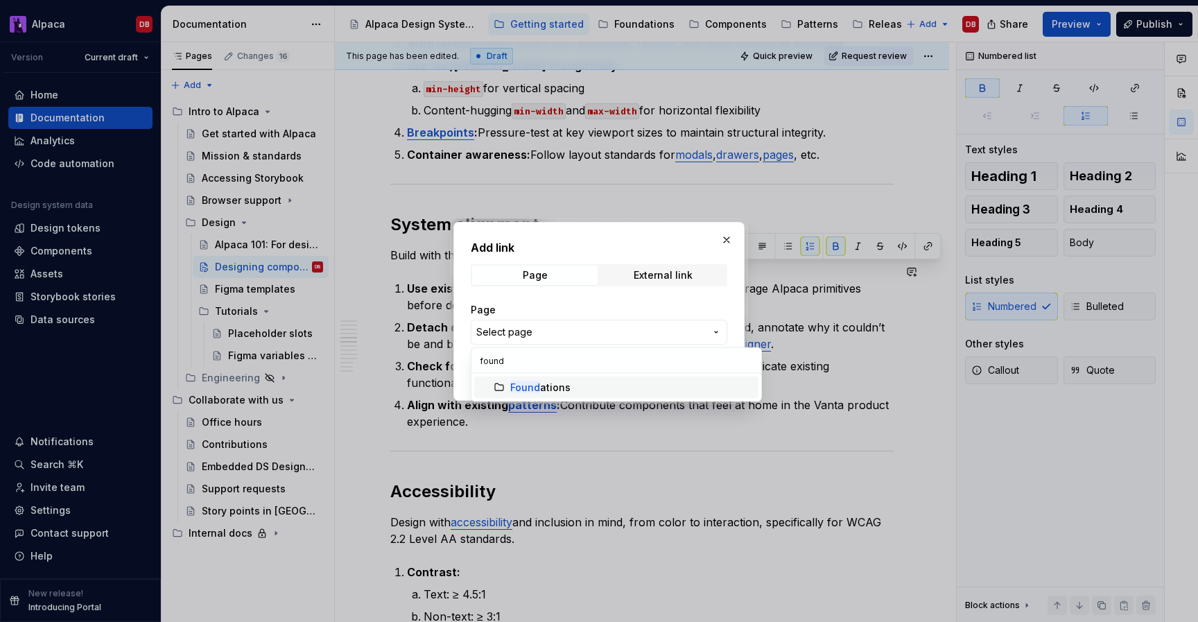
click at [537, 388] on mark "Found" at bounding box center [525, 387] width 30 height 12
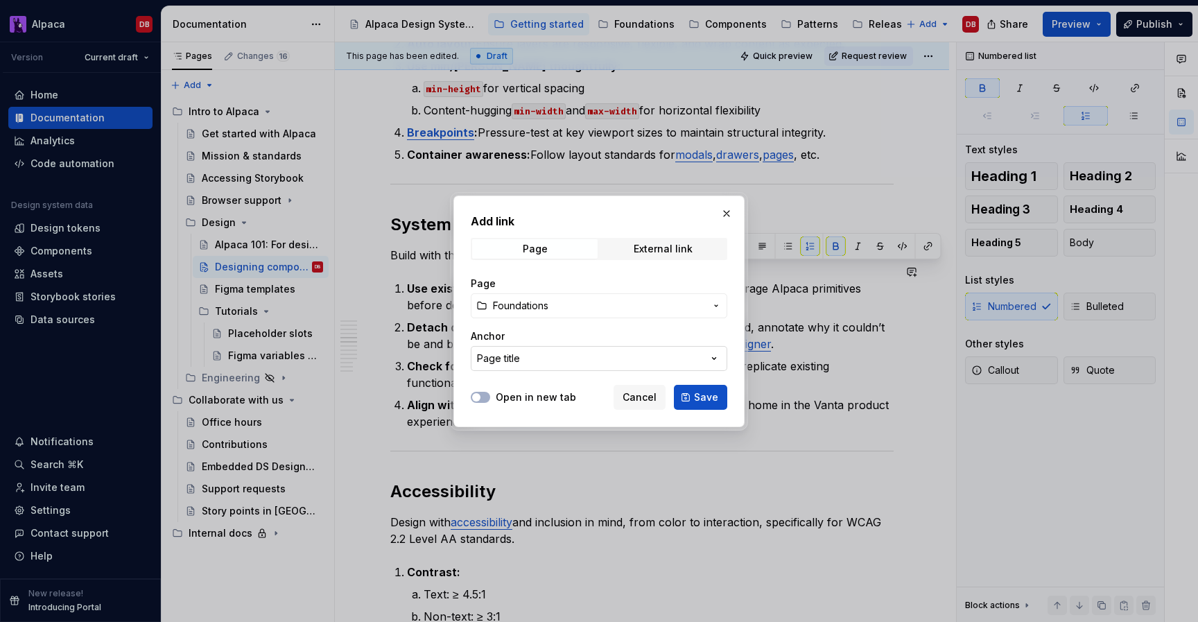
click at [550, 349] on button "Page title" at bounding box center [599, 358] width 256 height 25
click at [550, 338] on div "Add link Page External link Page Foundations Anchor Page title Open in new tab …" at bounding box center [599, 311] width 1198 height 622
click at [552, 289] on div "Page" at bounding box center [599, 284] width 256 height 14
click at [548, 304] on span "Foundations" at bounding box center [520, 306] width 55 height 14
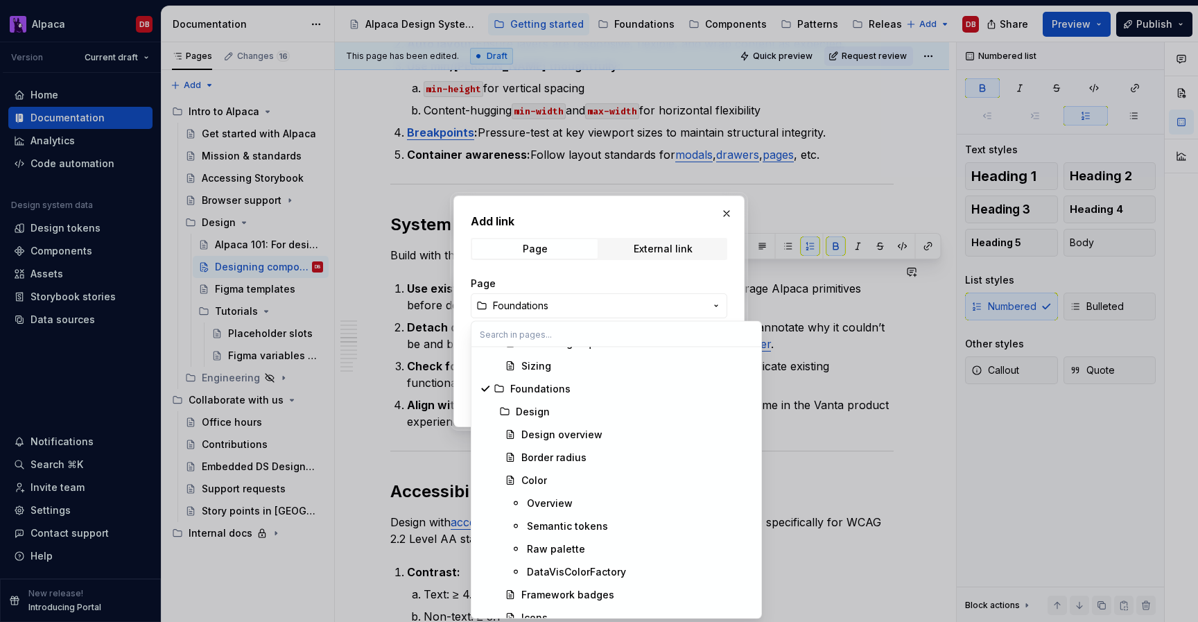
scroll to position [704, 0]
click at [557, 394] on div "Design" at bounding box center [634, 390] width 237 height 14
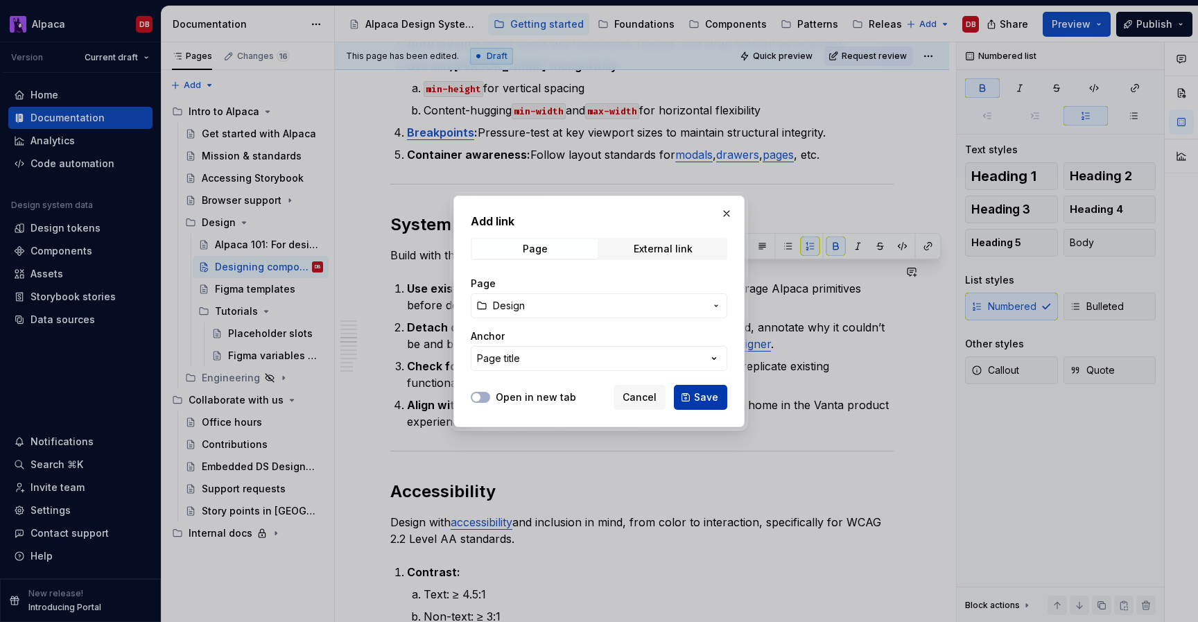
click at [711, 389] on button "Save" at bounding box center [700, 397] width 53 height 25
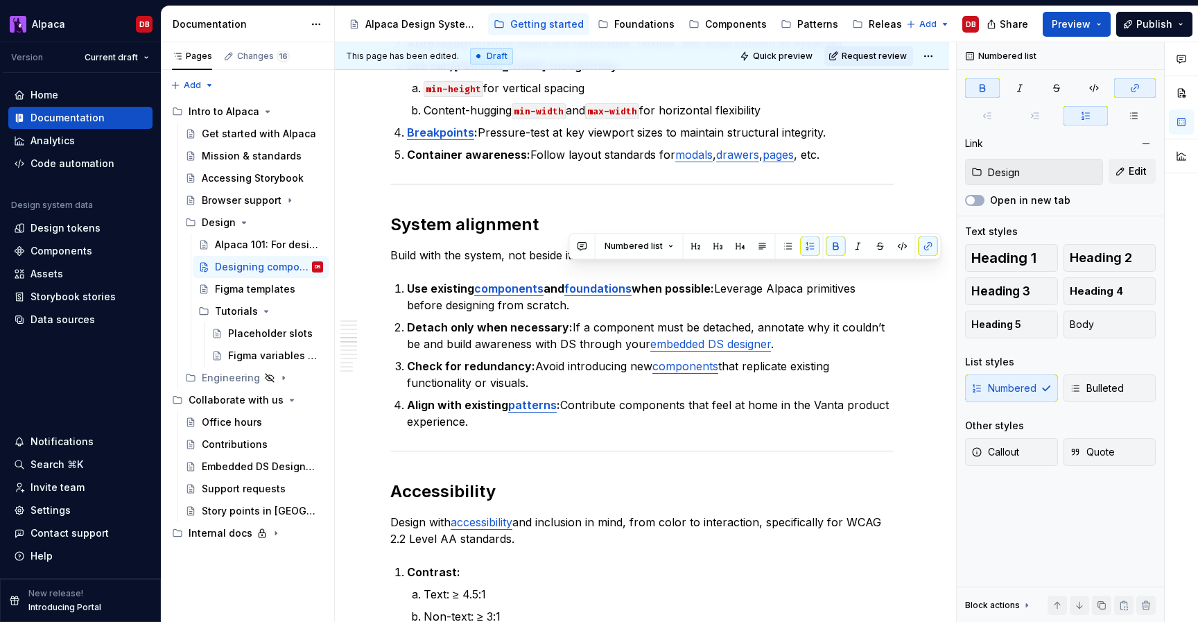
click at [945, 58] on div "This page has been edited. Draft Quick preview Request review" at bounding box center [642, 56] width 614 height 28
click at [941, 57] on html "Alpaca DB Version Current draft Home Documentation Analytics Code automation De…" at bounding box center [599, 311] width 1198 height 622
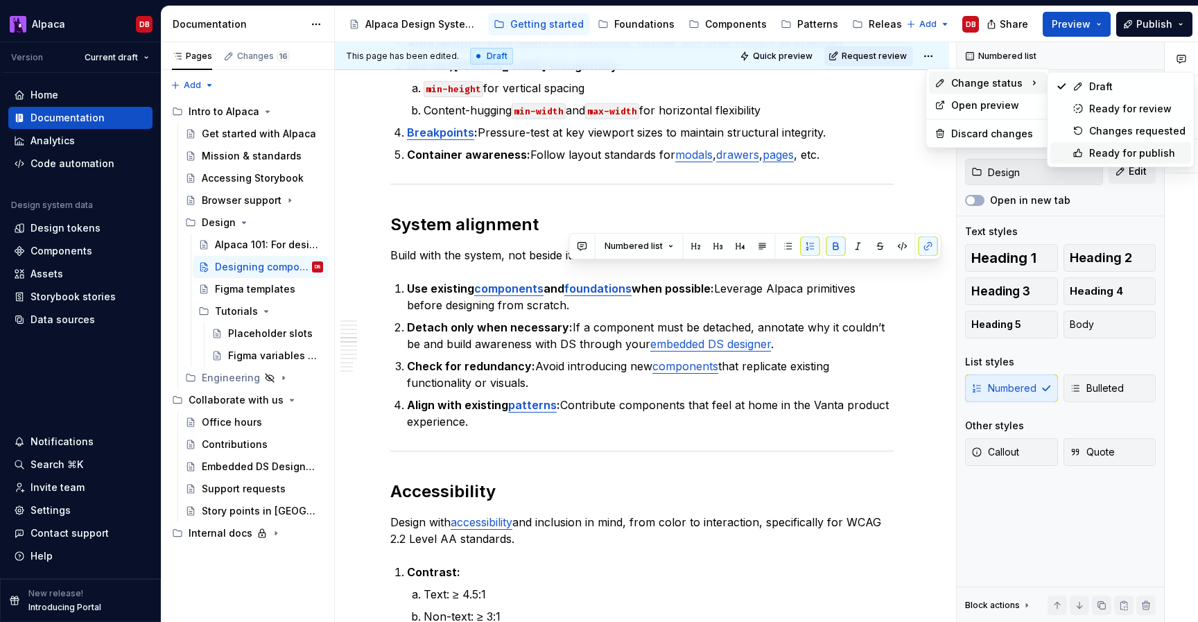
click at [1087, 156] on div "Ready for publish" at bounding box center [1120, 153] width 141 height 22
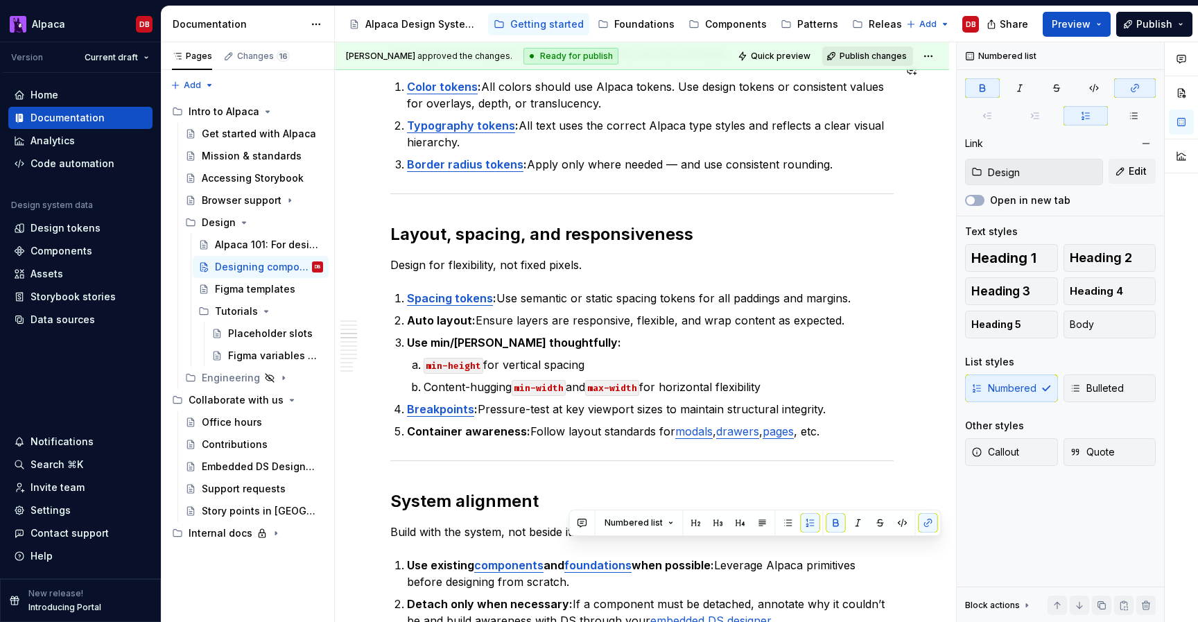
click at [876, 54] on span "Publish changes" at bounding box center [872, 56] width 67 height 11
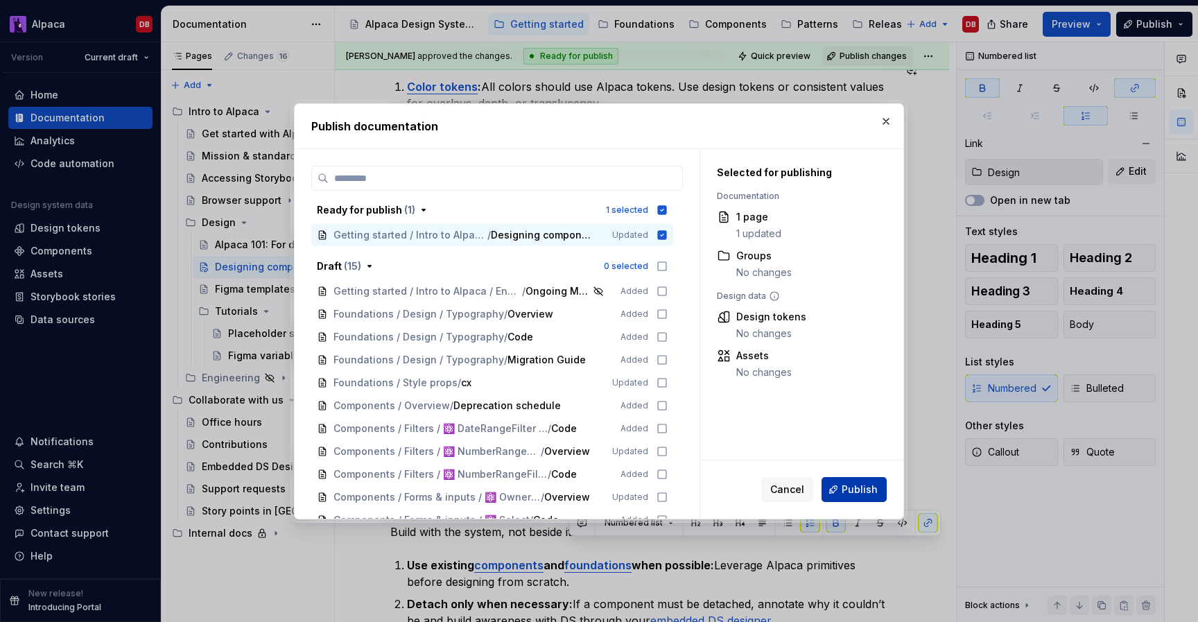
click at [849, 484] on span "Publish" at bounding box center [860, 489] width 36 height 14
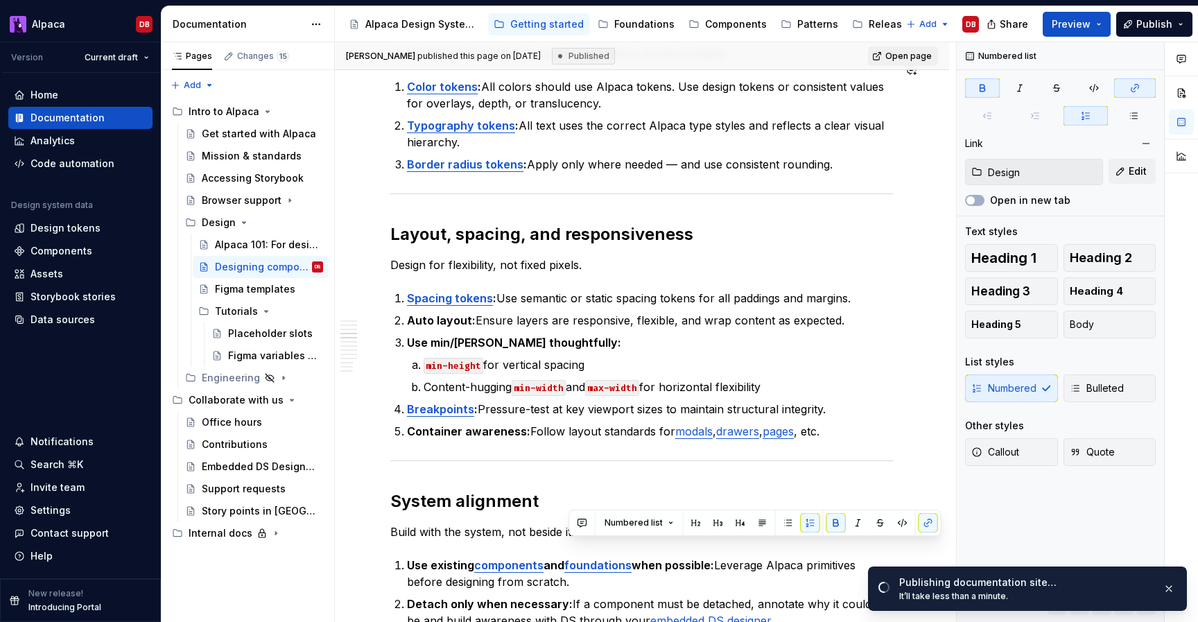
type textarea "*"
